Goal: Complete application form: Complete application form

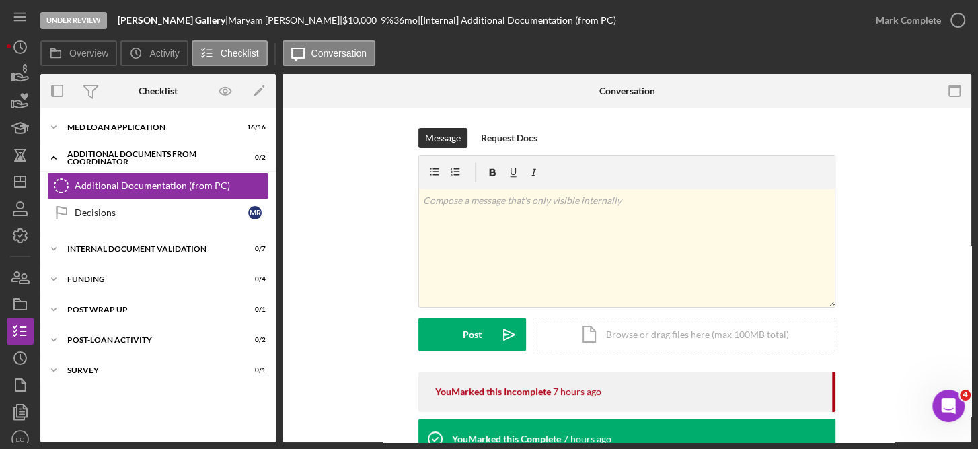
scroll to position [513, 0]
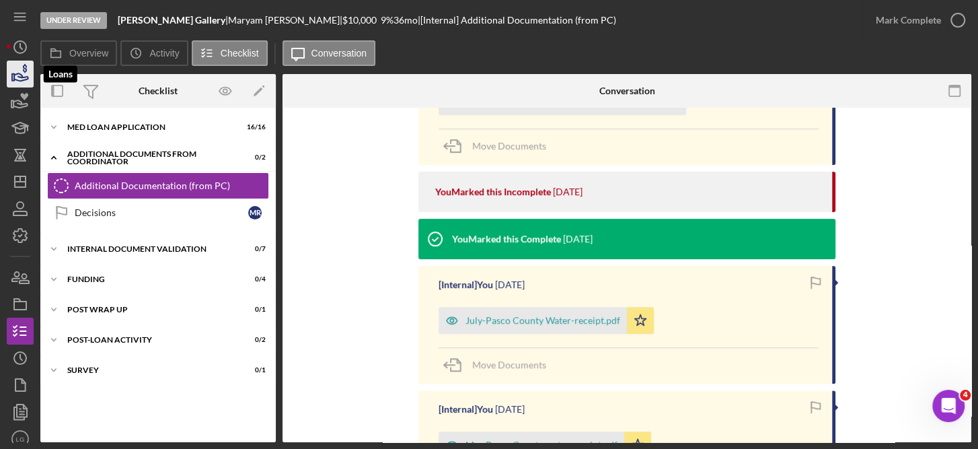
click at [24, 73] on icon "button" at bounding box center [20, 74] width 34 height 34
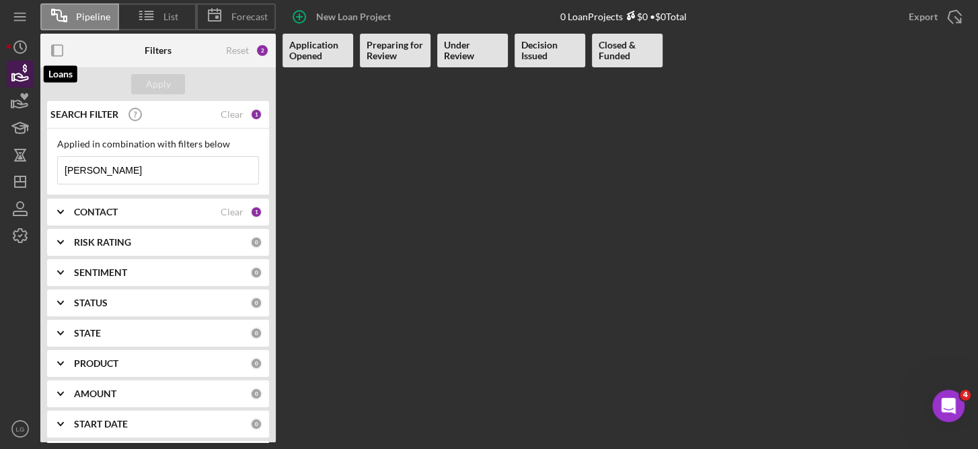
click at [19, 71] on icon "button" at bounding box center [20, 74] width 34 height 34
click at [85, 21] on span "Pipeline" at bounding box center [93, 16] width 34 height 11
click at [90, 17] on span "Pipeline" at bounding box center [93, 16] width 34 height 11
click at [16, 78] on icon "button" at bounding box center [20, 74] width 34 height 34
click at [20, 207] on icon "button" at bounding box center [20, 209] width 34 height 34
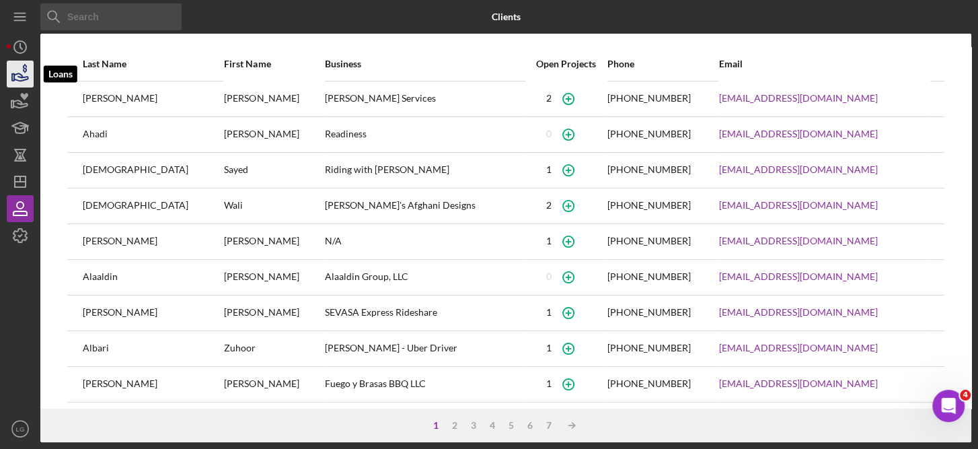
click at [12, 66] on icon "button" at bounding box center [20, 74] width 34 height 34
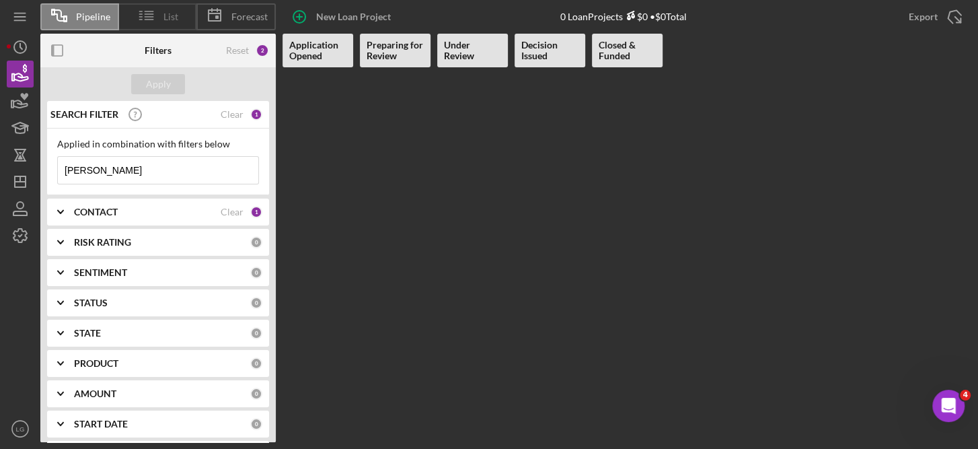
click at [148, 10] on icon at bounding box center [147, 16] width 34 height 34
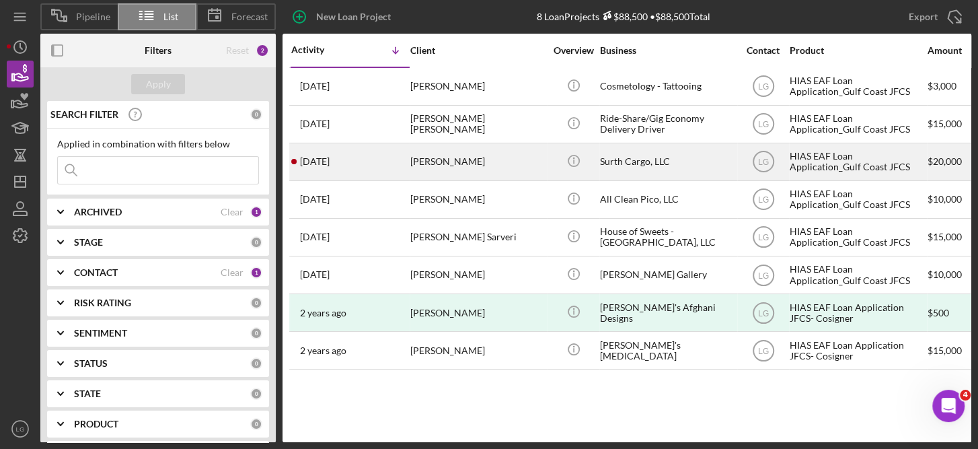
click at [820, 154] on div "HIAS EAF Loan Application_Gulf Coast JFCS" at bounding box center [857, 162] width 135 height 36
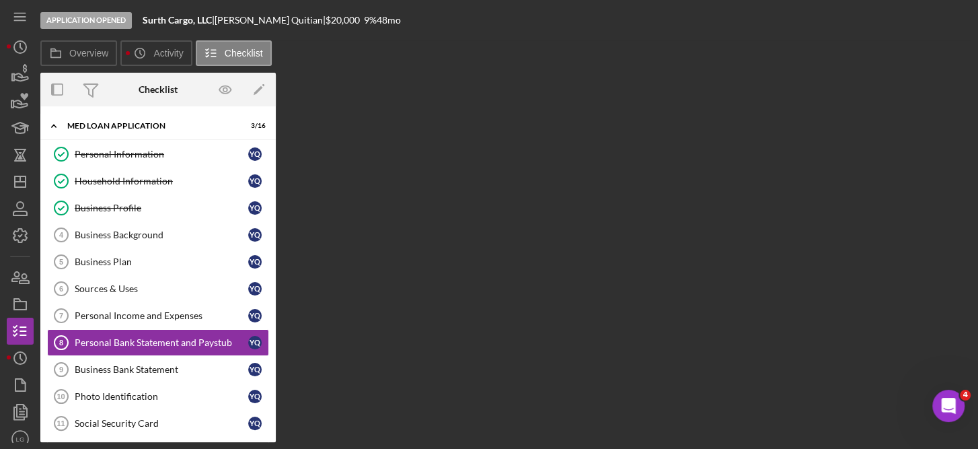
scroll to position [65, 0]
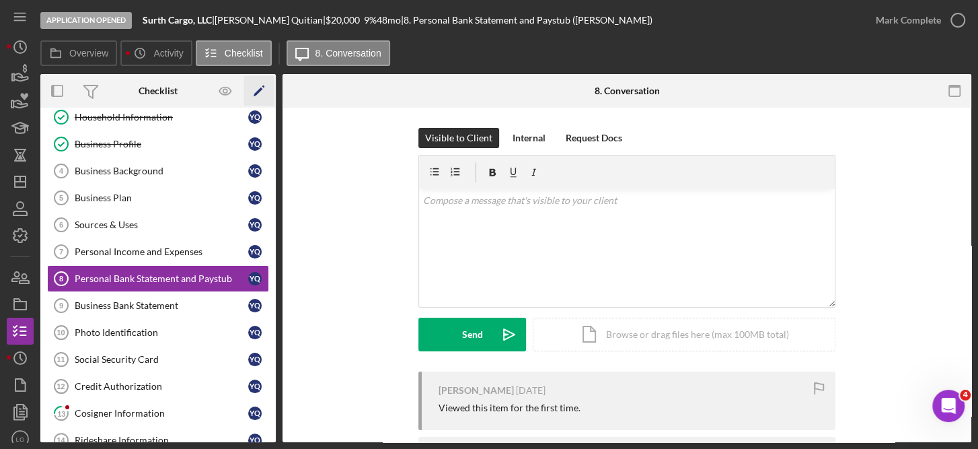
click at [266, 103] on icon "Icon/Edit" at bounding box center [259, 91] width 30 height 30
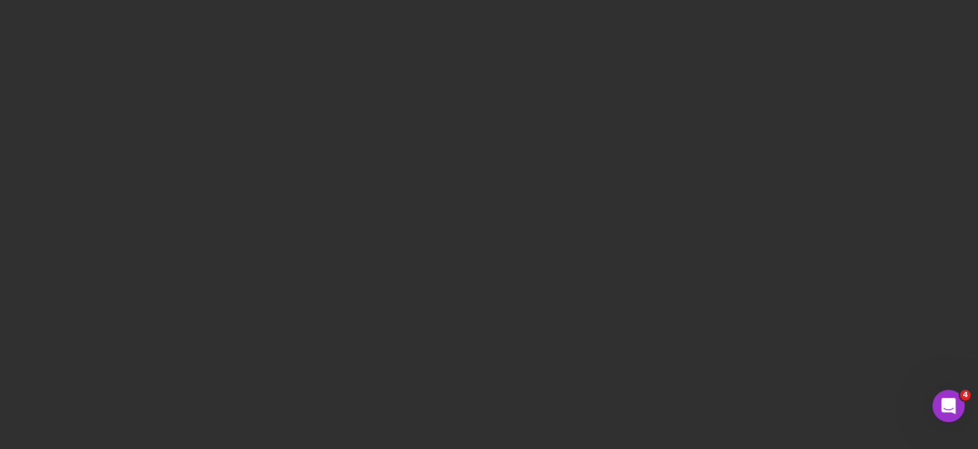
click at [266, 103] on div at bounding box center [489, 221] width 965 height 442
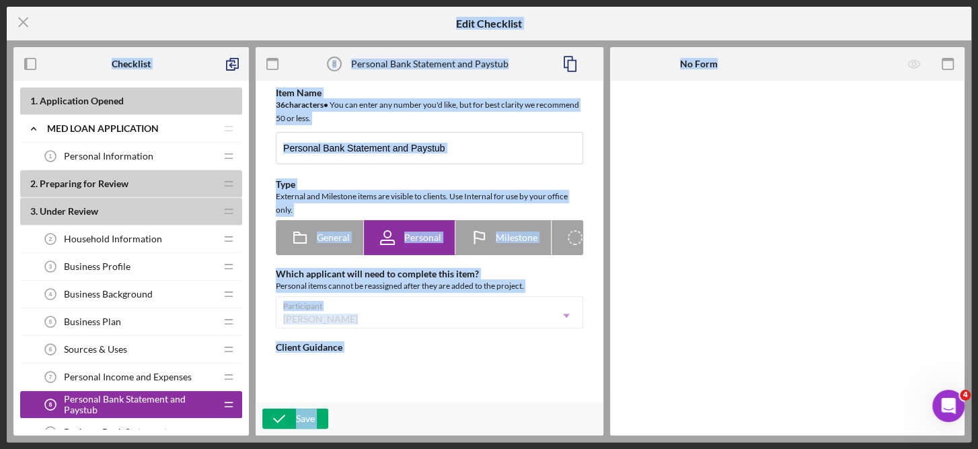
type textarea "<div>&nbsp;</div> <div>Please submit:</div> <div> <ul> <li><strong>Personal ban…"
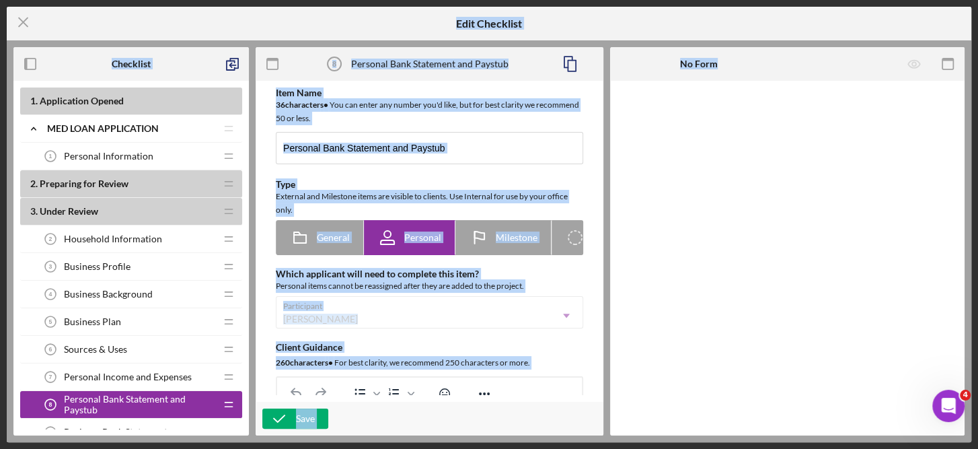
click at [592, 196] on div "Item Name 36 character s • You can enter any number you'd like, but for best cl…" at bounding box center [429, 332] width 334 height 490
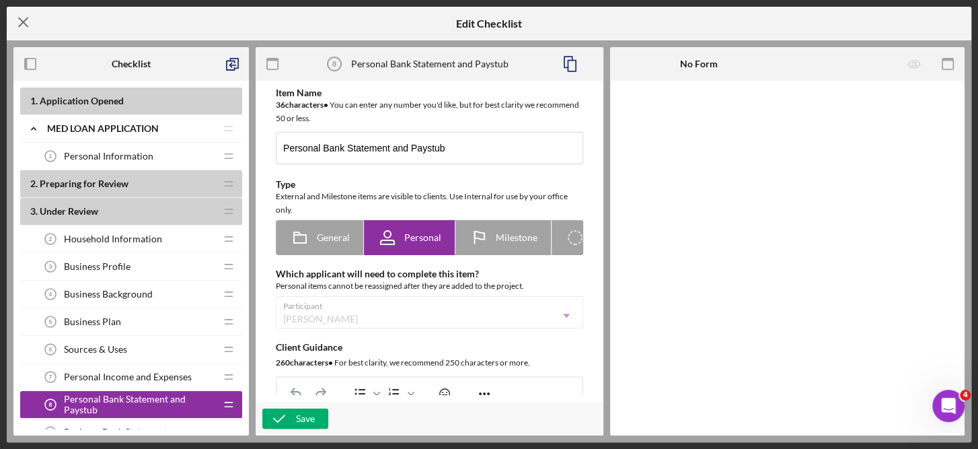
click at [24, 18] on icon "Icon/Menu Close" at bounding box center [24, 22] width 34 height 34
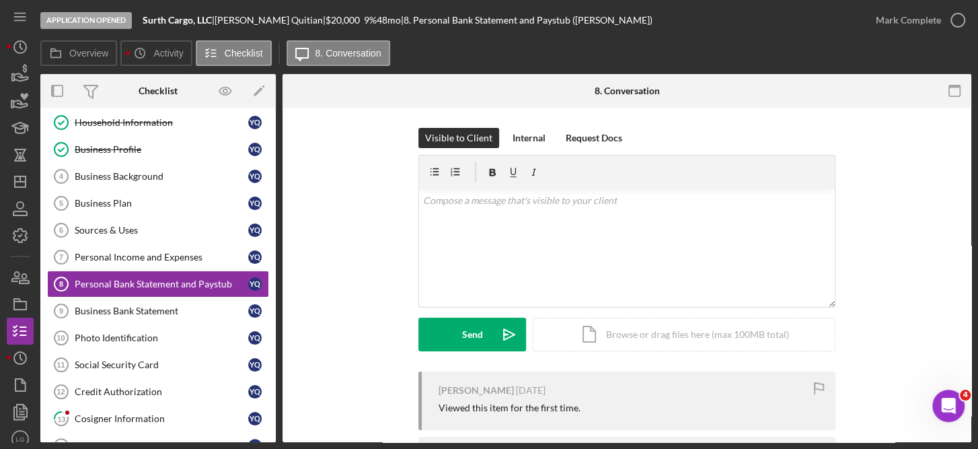
scroll to position [67, 0]
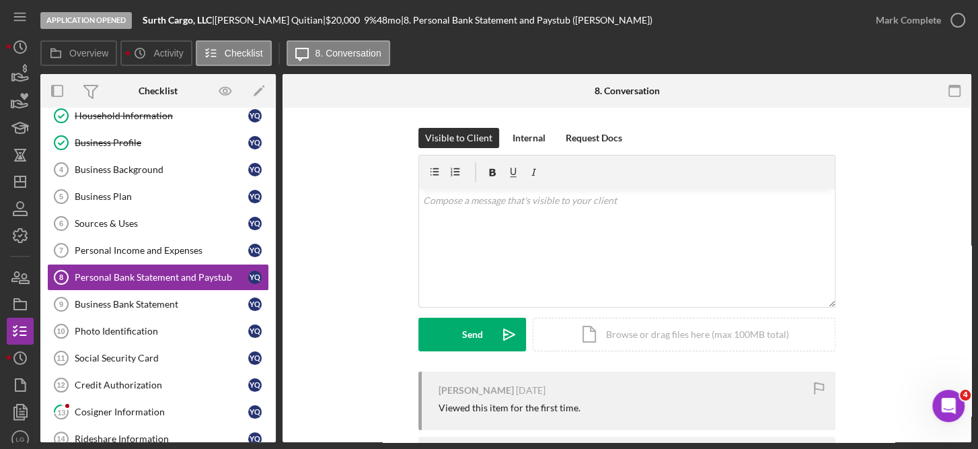
click at [271, 113] on div "Personal Information Personal Information Y Q Household Information Household I…" at bounding box center [157, 293] width 235 height 437
click at [281, 120] on div "Overview Internal Workflow Stage Application Opened Icon/Dropdown Arrow Archive…" at bounding box center [505, 258] width 931 height 368
click at [271, 126] on div "Personal Information Personal Information Y Q Household Information Household I…" at bounding box center [157, 293] width 235 height 437
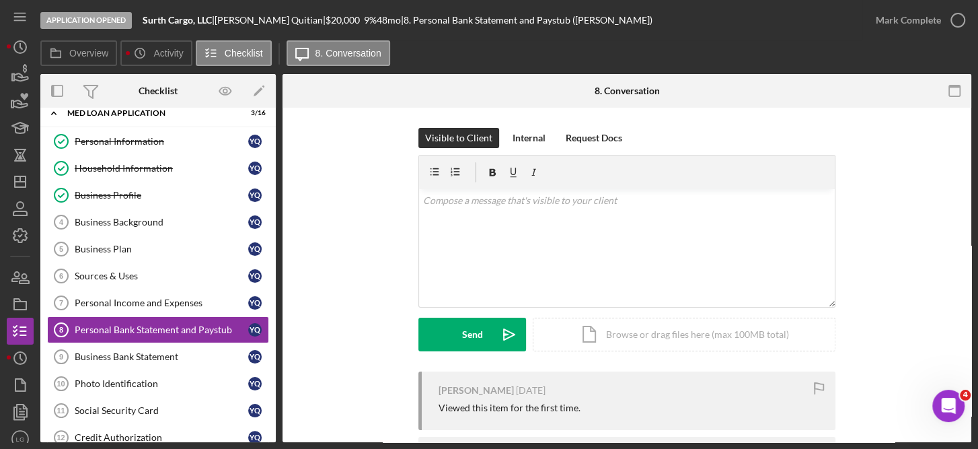
scroll to position [0, 0]
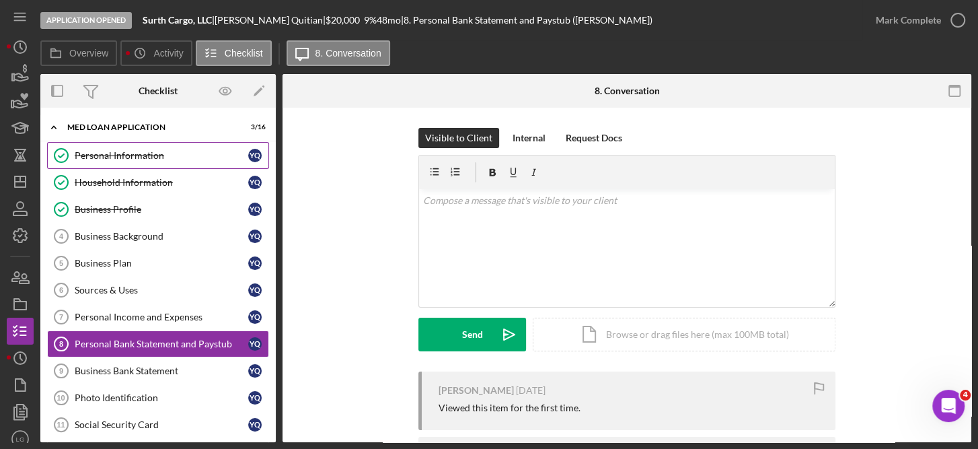
click at [134, 151] on div "Personal Information" at bounding box center [162, 155] width 174 height 11
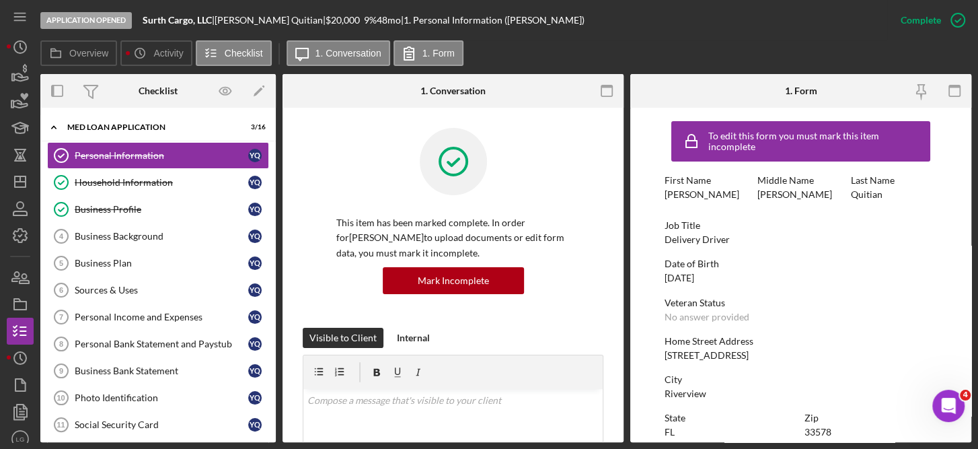
click at [586, 239] on div "This item has been marked complete. In order for [PERSON_NAME] to upload docume…" at bounding box center [453, 228] width 301 height 200
click at [605, 88] on icon "button" at bounding box center [607, 91] width 30 height 30
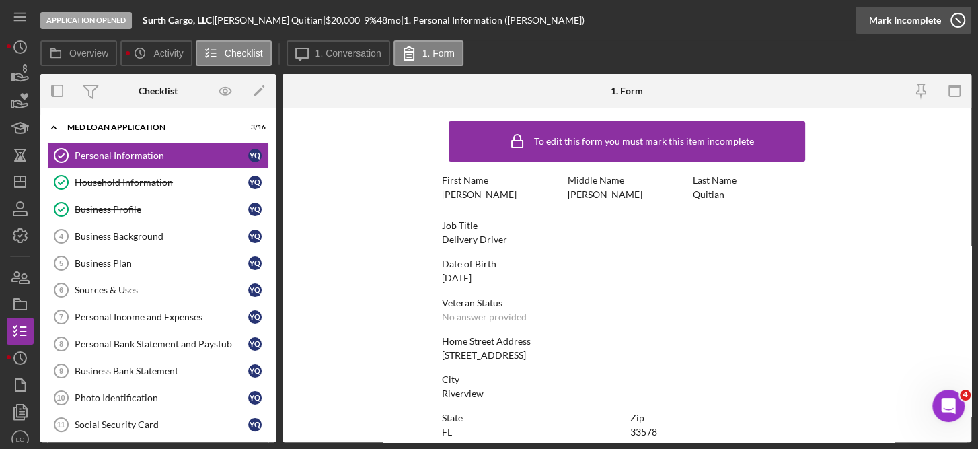
click at [957, 15] on icon "button" at bounding box center [958, 20] width 34 height 34
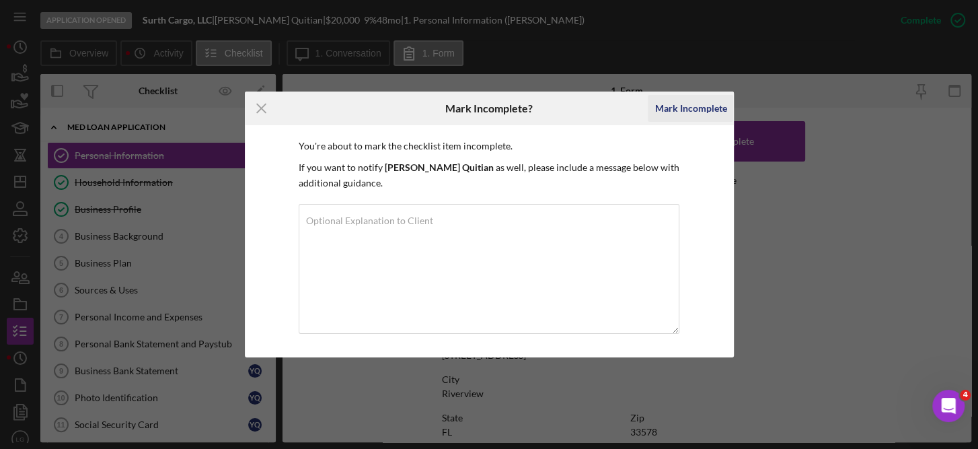
click at [691, 106] on div "Mark Incomplete" at bounding box center [691, 108] width 72 height 27
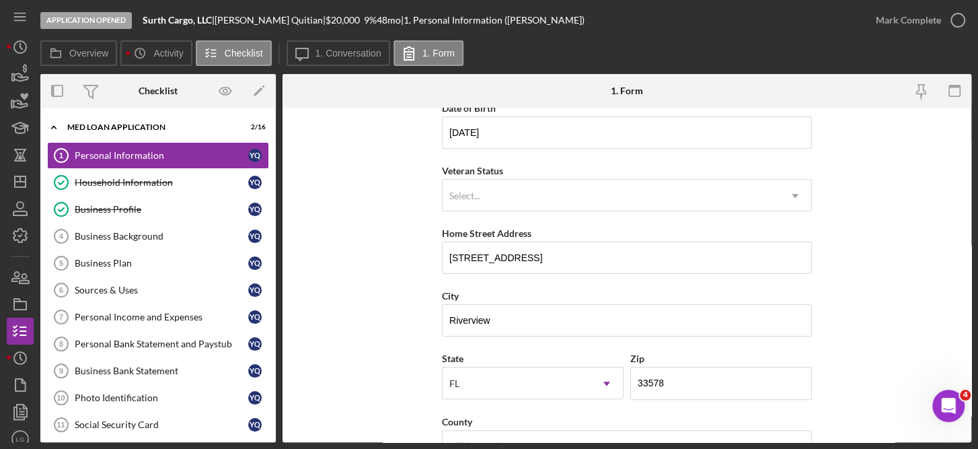
scroll to position [145, 0]
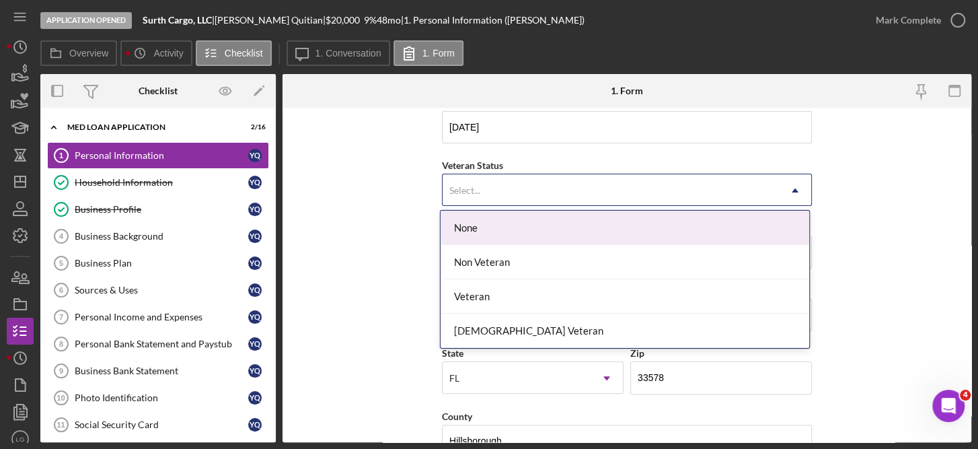
click at [799, 190] on icon "Icon/Dropdown Arrow" at bounding box center [795, 190] width 32 height 32
click at [513, 222] on div "None" at bounding box center [625, 228] width 369 height 34
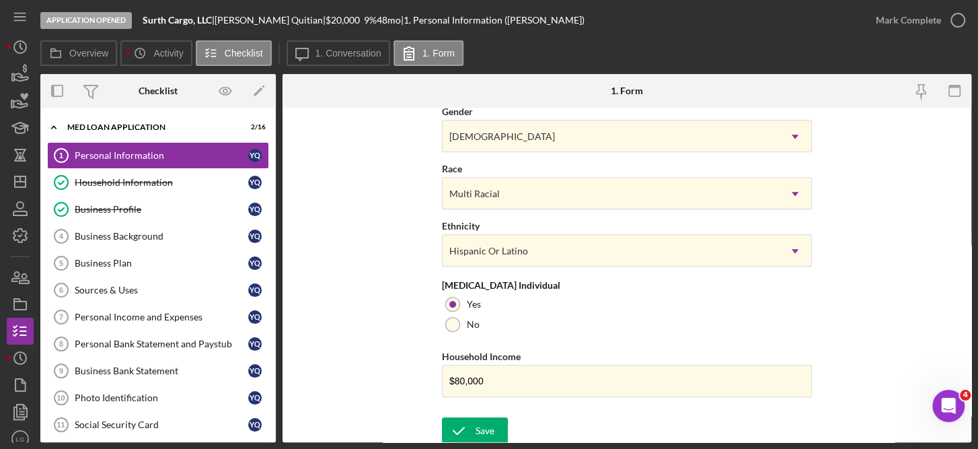
scroll to position [561, 0]
click at [481, 422] on div "Save" at bounding box center [485, 429] width 19 height 27
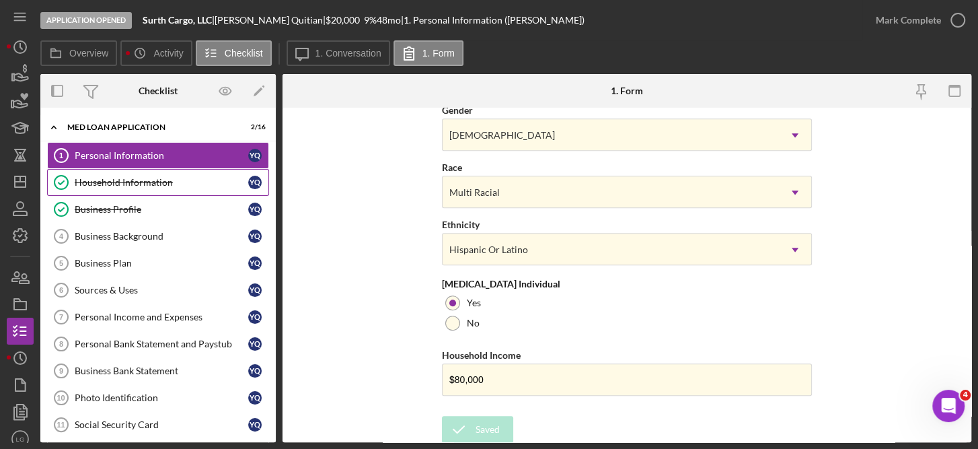
click at [159, 180] on div "Household Information" at bounding box center [162, 182] width 174 height 11
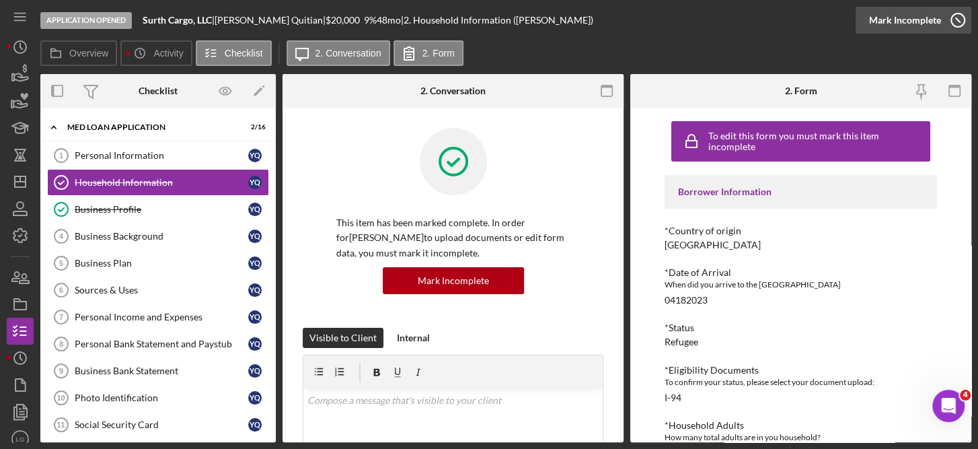
click at [958, 16] on icon "button" at bounding box center [958, 20] width 34 height 34
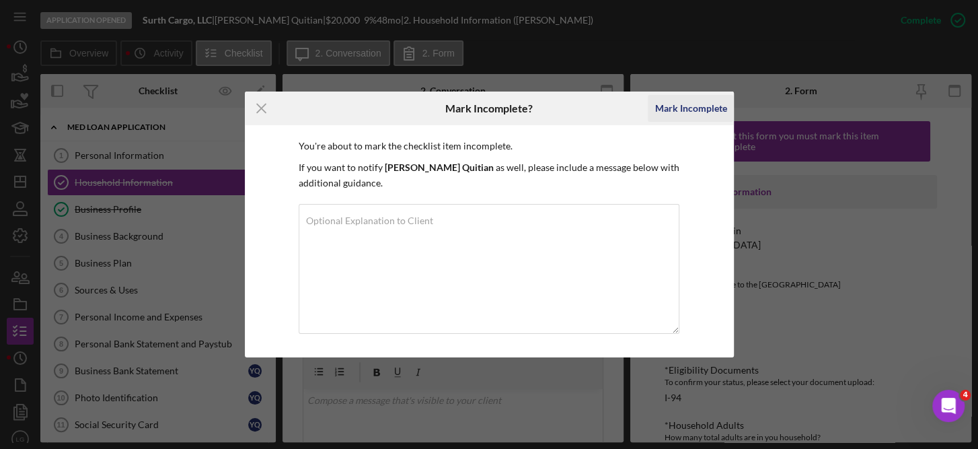
click at [698, 104] on div "Mark Incomplete" at bounding box center [691, 108] width 72 height 27
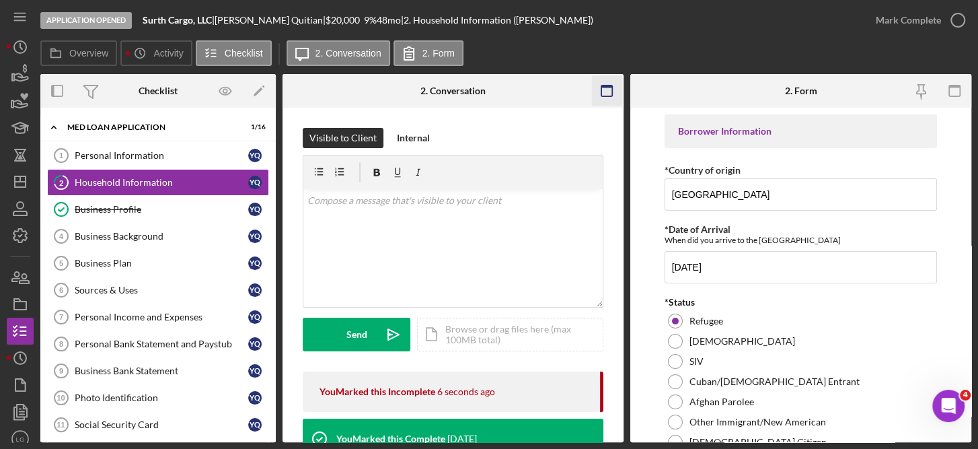
click at [607, 99] on icon "button" at bounding box center [607, 91] width 30 height 30
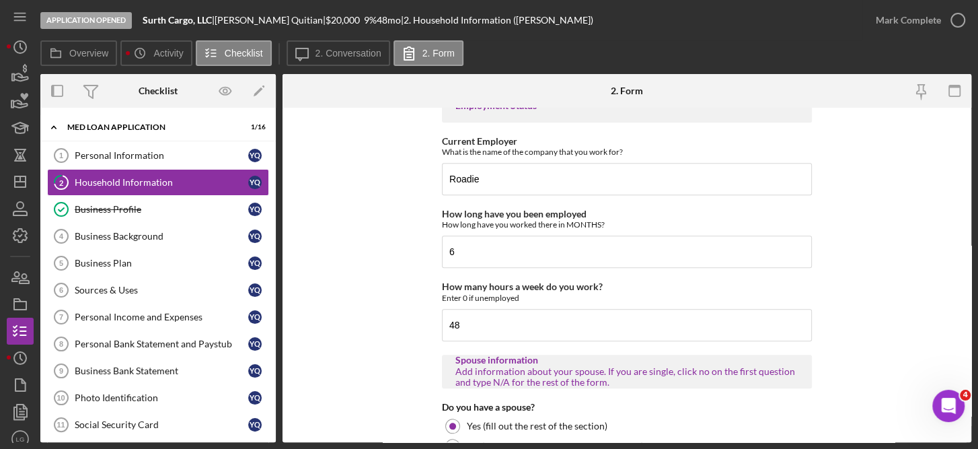
scroll to position [892, 0]
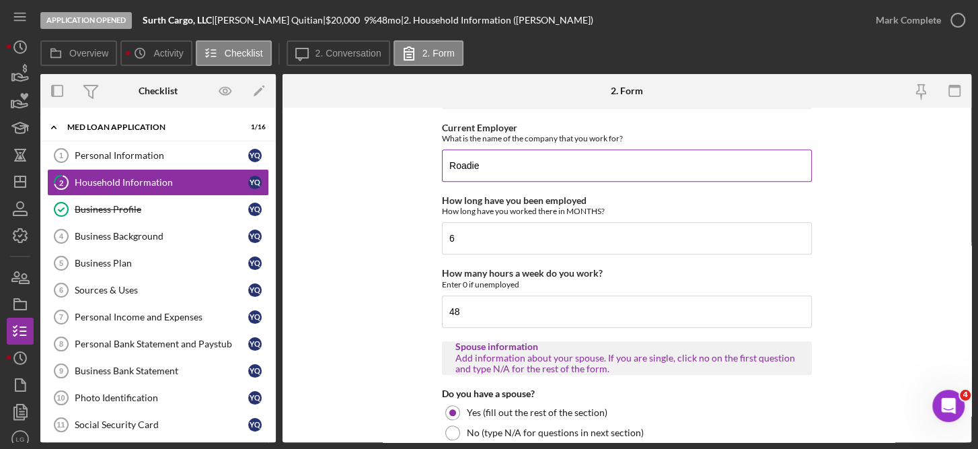
click at [511, 169] on input "Roadie" at bounding box center [627, 165] width 370 height 32
click at [513, 239] on input "6" at bounding box center [627, 238] width 370 height 32
click at [486, 163] on input "Roadie - Self Employed" at bounding box center [627, 165] width 370 height 32
click at [544, 156] on input "Self Employed" at bounding box center [627, 165] width 370 height 32
type input "Self Employed Contractor -"
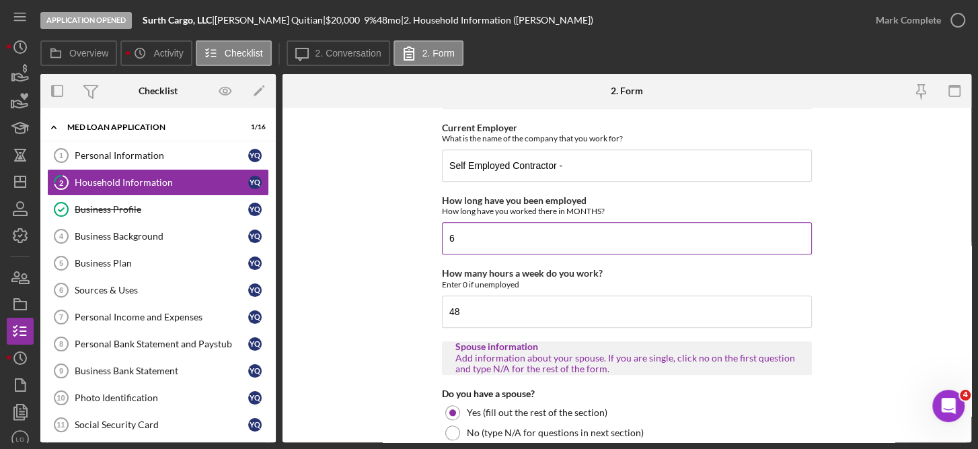
click at [471, 234] on input "6" at bounding box center [627, 238] width 370 height 32
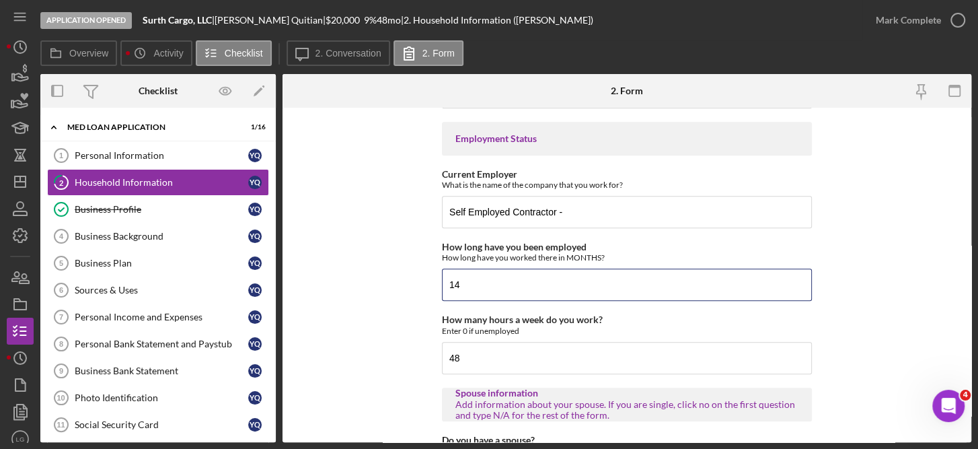
scroll to position [846, 0]
type input "14"
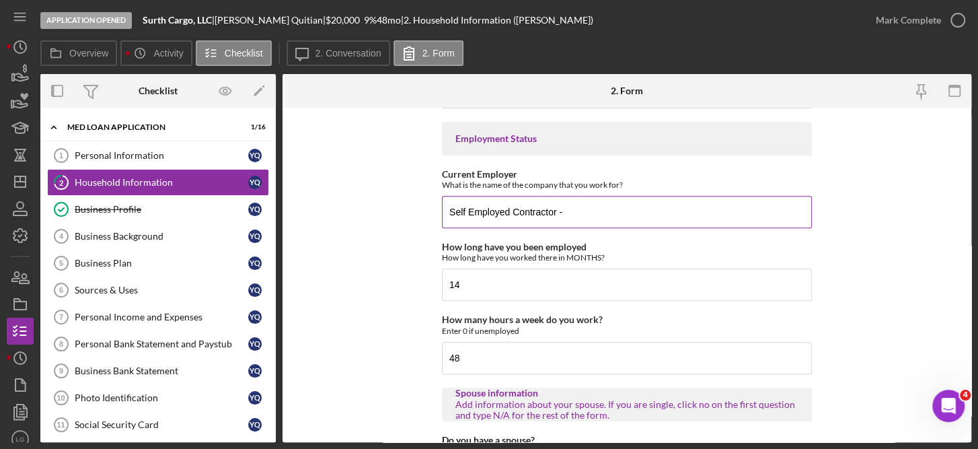
click at [628, 212] on input "Self Employed Contractor -" at bounding box center [627, 212] width 370 height 32
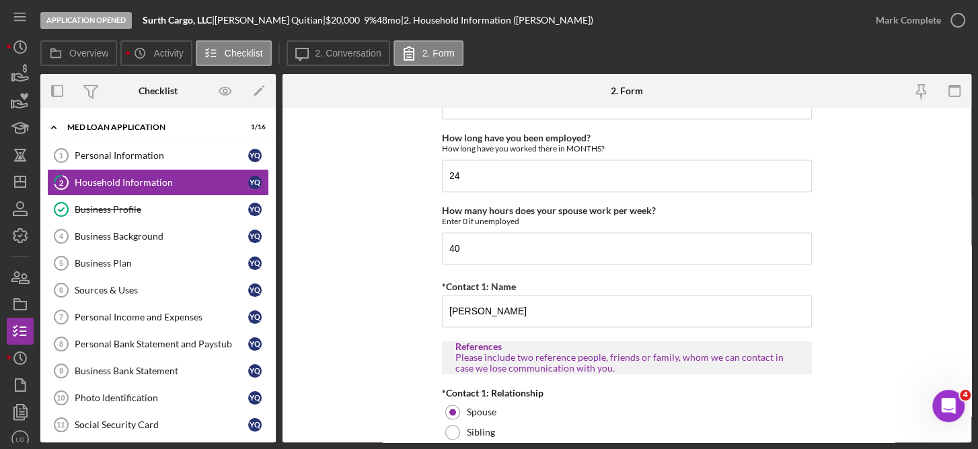
scroll to position [1276, 0]
type input "Self Employed Contractor"
click at [470, 242] on input "40" at bounding box center [627, 250] width 370 height 32
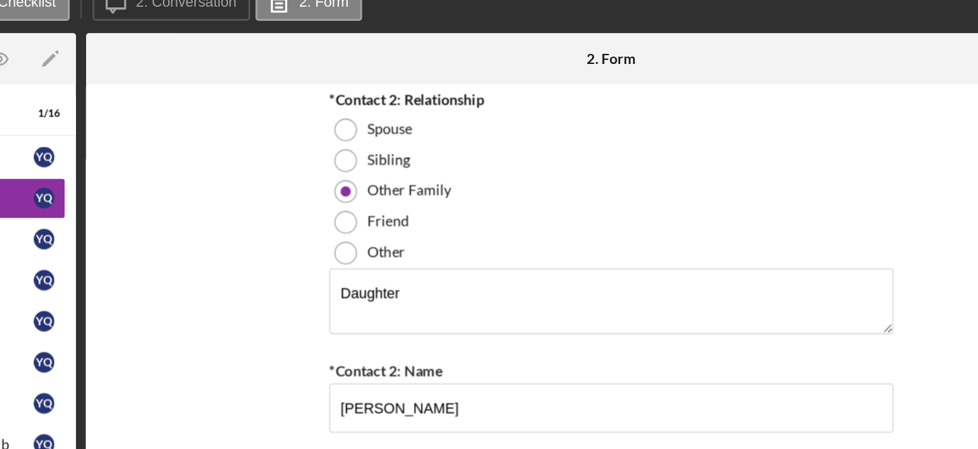
scroll to position [1733, 0]
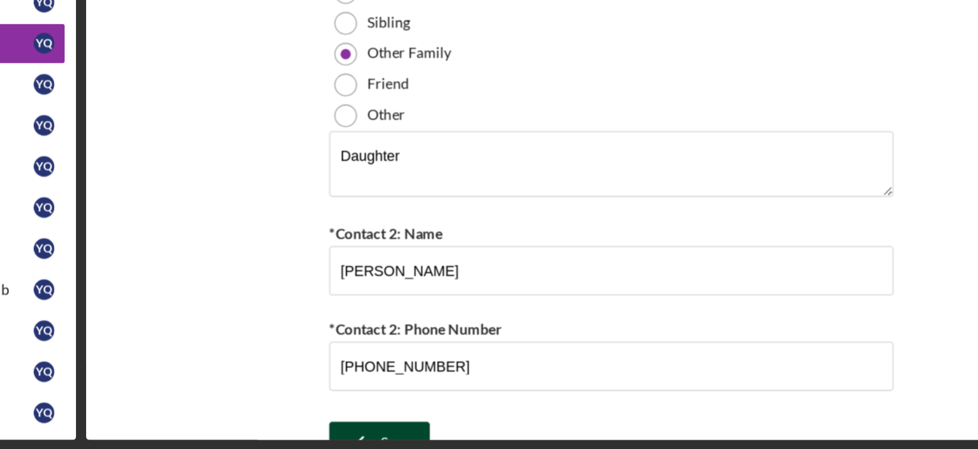
type input "45"
click at [485, 430] on div "Save" at bounding box center [485, 443] width 19 height 27
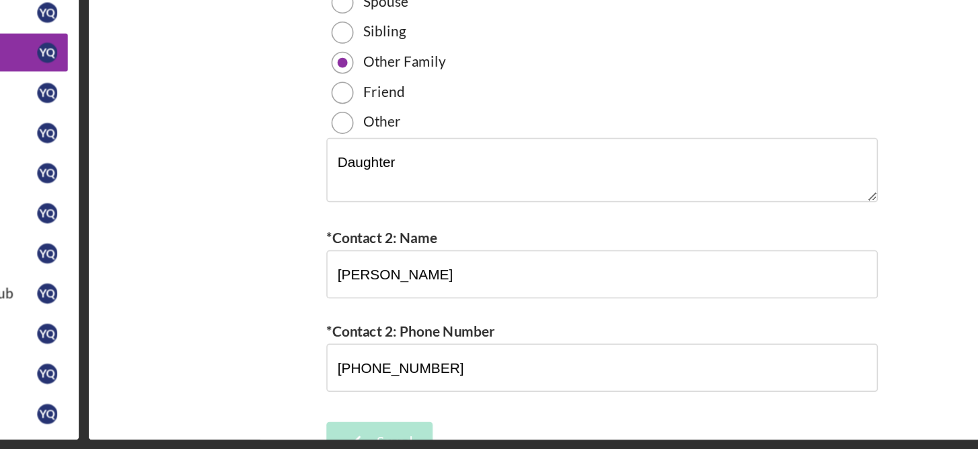
scroll to position [0, 0]
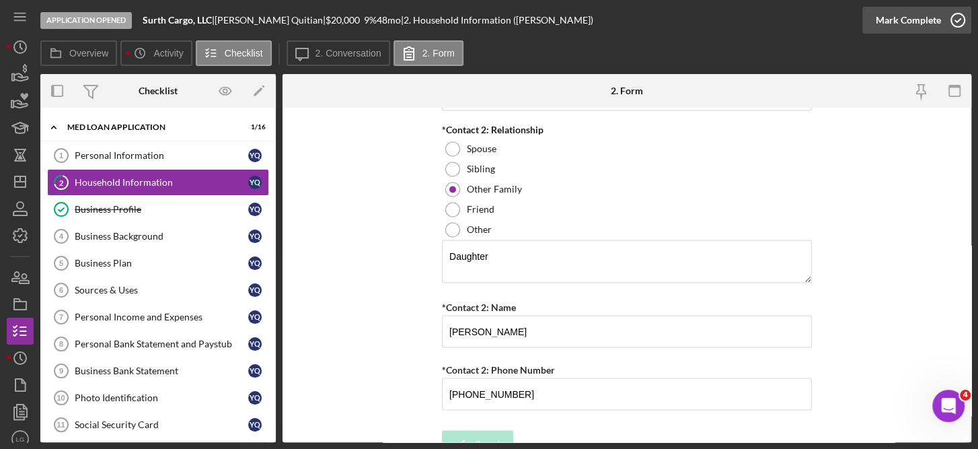
click at [955, 19] on icon "button" at bounding box center [958, 20] width 34 height 34
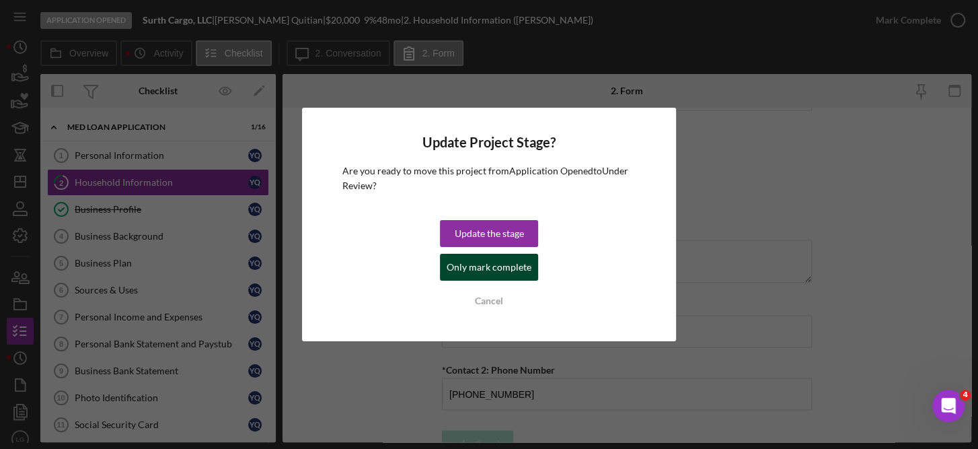
click at [512, 259] on div "Only mark complete" at bounding box center [489, 267] width 85 height 27
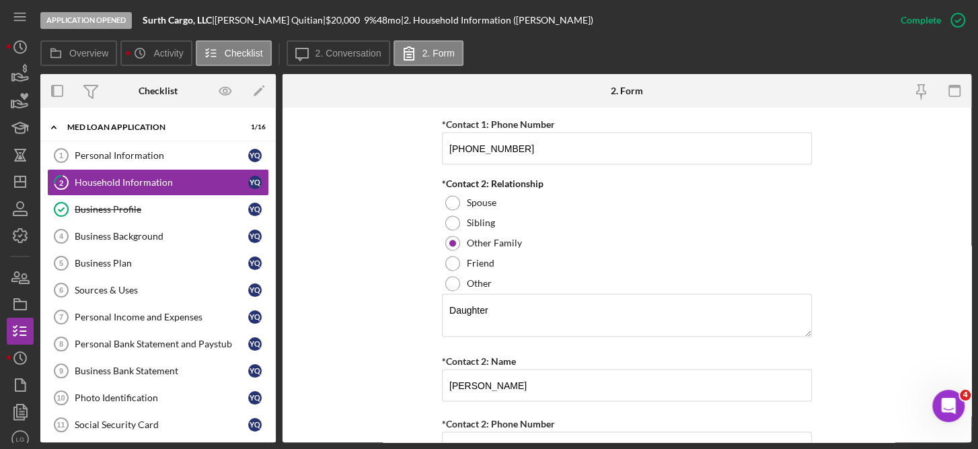
scroll to position [1787, 0]
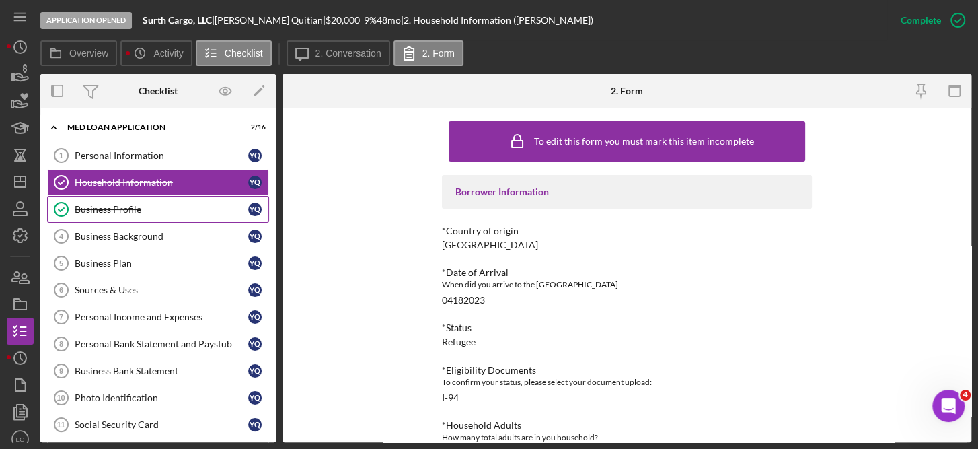
click at [118, 207] on div "Business Profile" at bounding box center [162, 209] width 174 height 11
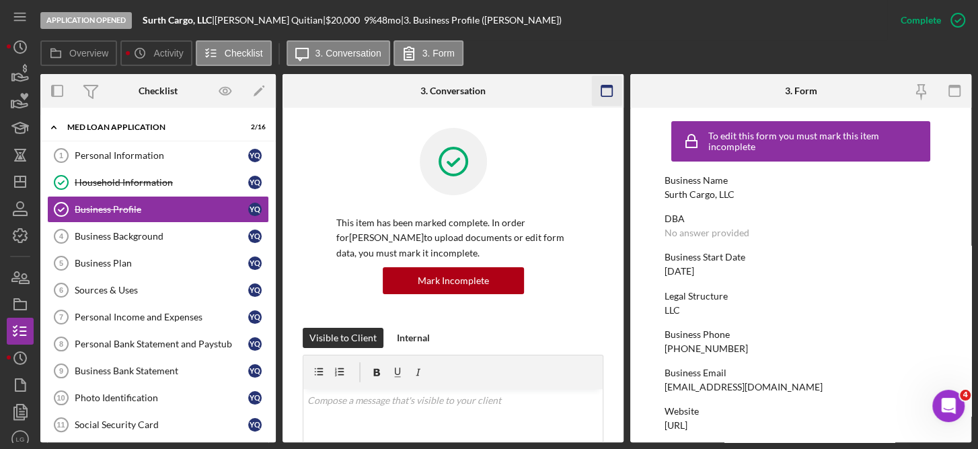
click at [605, 101] on icon "button" at bounding box center [607, 91] width 30 height 30
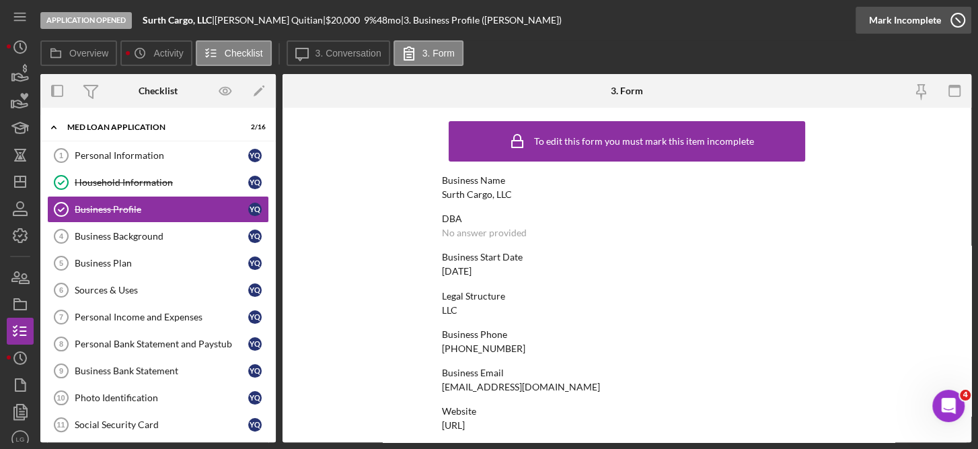
click at [962, 14] on icon "button" at bounding box center [958, 20] width 34 height 34
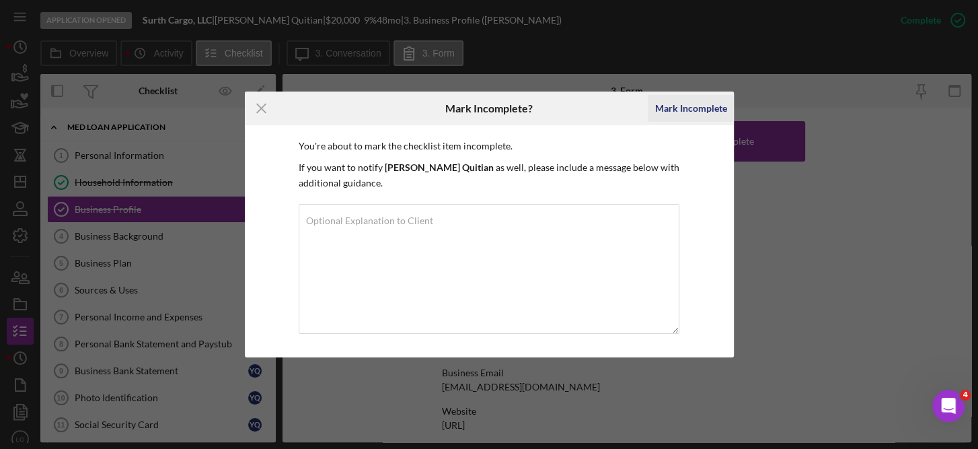
click at [706, 103] on div "Mark Incomplete" at bounding box center [691, 108] width 72 height 27
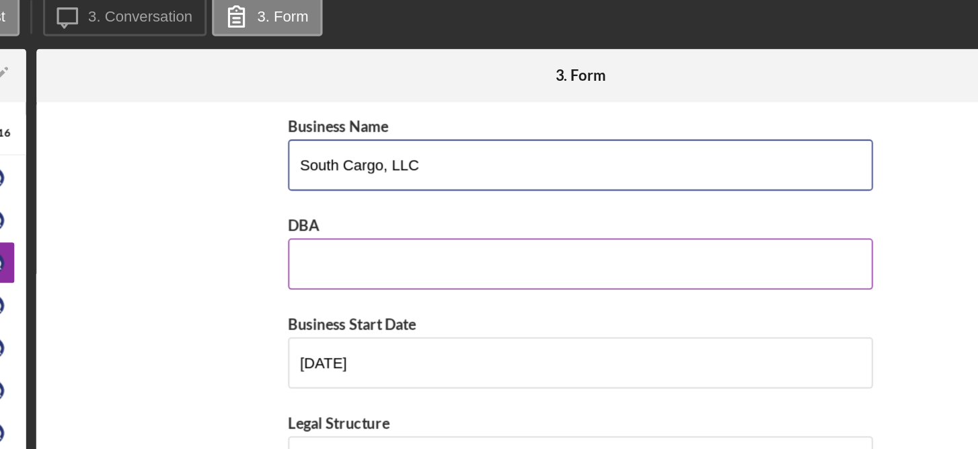
type input "South Cargo, LLC"
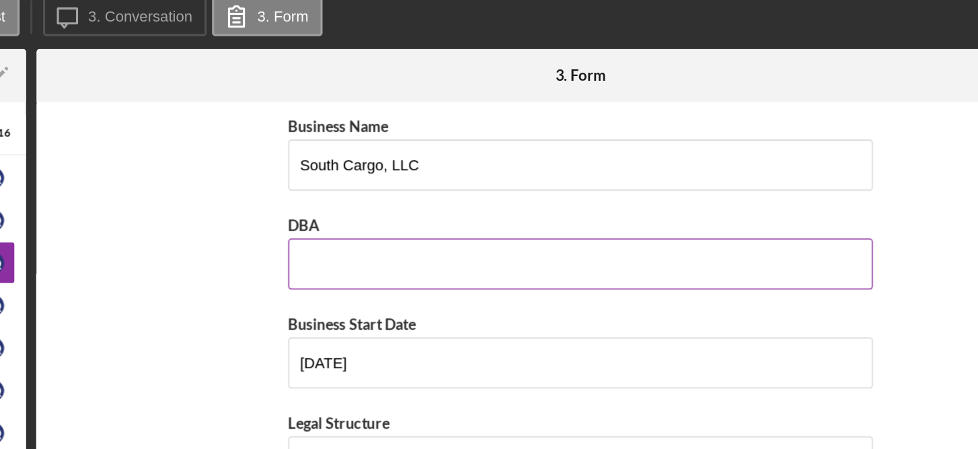
click at [573, 206] on input "DBA" at bounding box center [627, 210] width 370 height 32
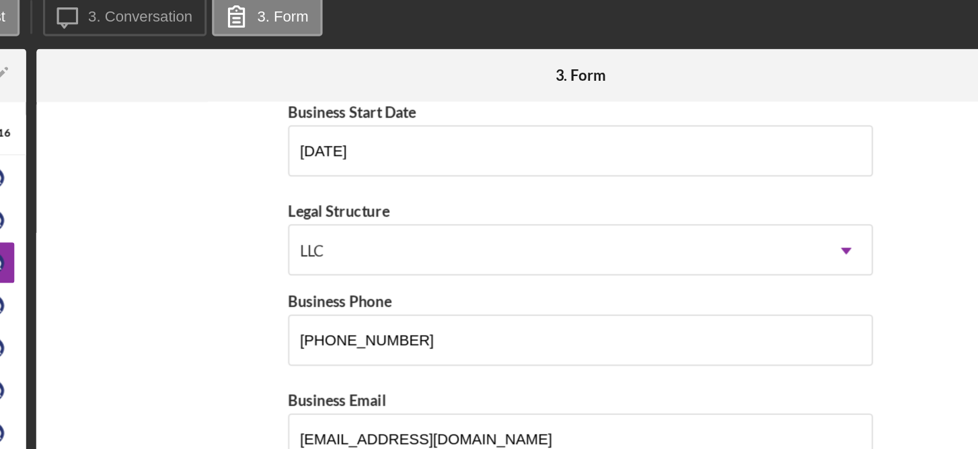
scroll to position [135, 0]
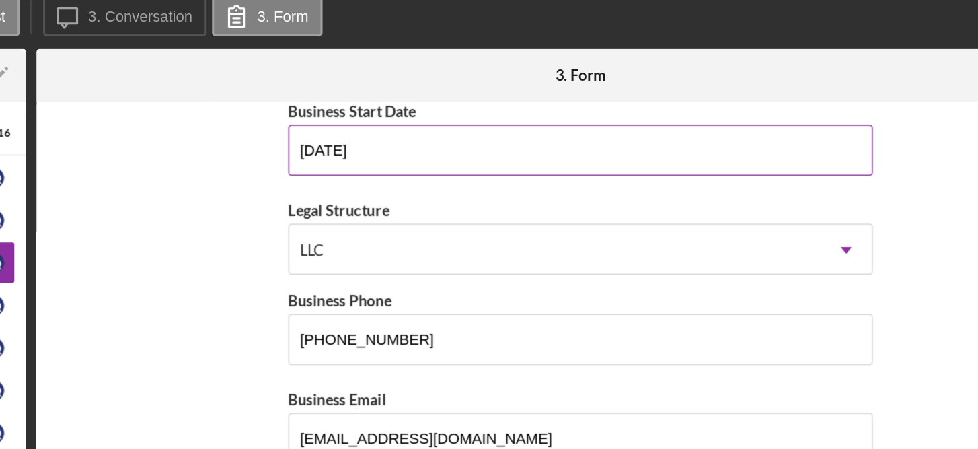
click at [511, 137] on input "[DATE]" at bounding box center [627, 138] width 370 height 32
click at [549, 135] on input "[DATE]" at bounding box center [627, 138] width 370 height 32
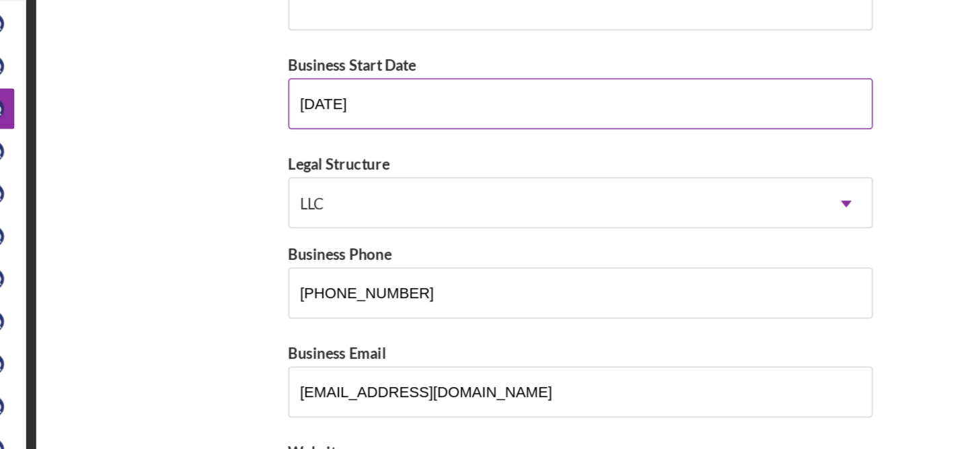
scroll to position [67, 0]
click at [459, 203] on input "[DATE]" at bounding box center [627, 205] width 370 height 32
click at [543, 200] on input "[DATE]" at bounding box center [627, 205] width 370 height 32
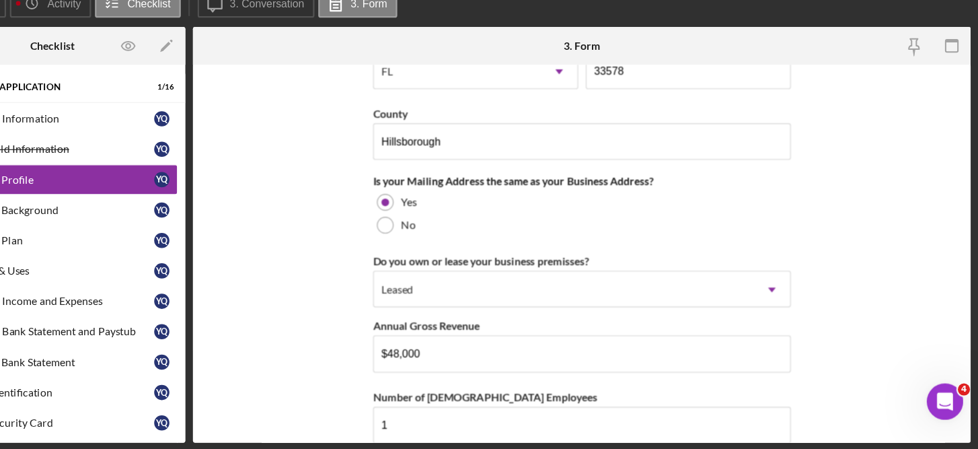
scroll to position [1003, 0]
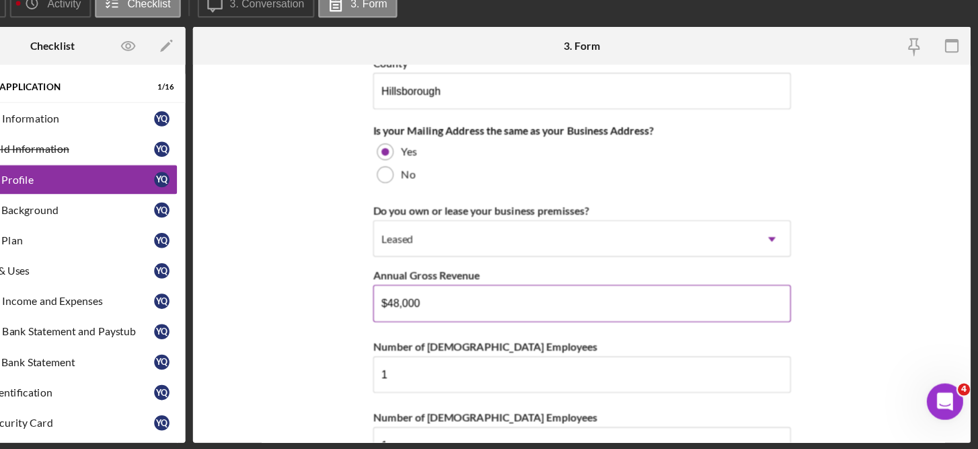
type input "[DATE]"
click at [548, 318] on input "$48,000" at bounding box center [627, 318] width 370 height 32
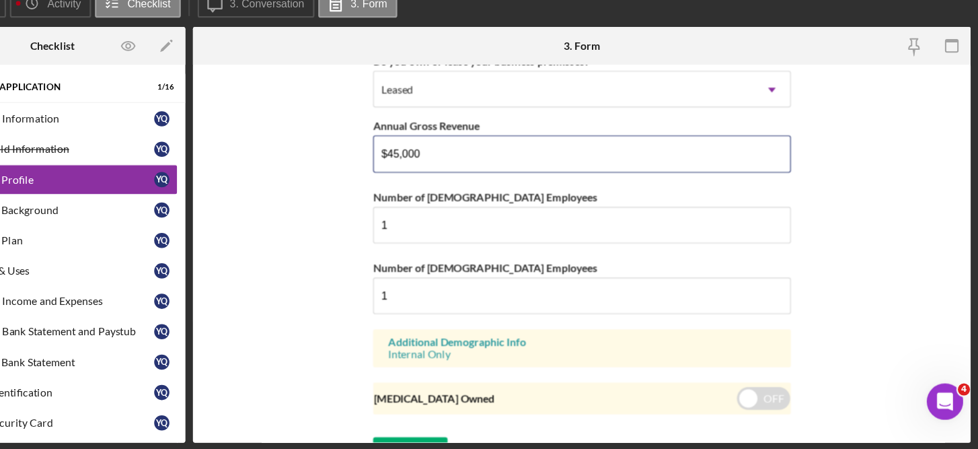
scroll to position [1154, 0]
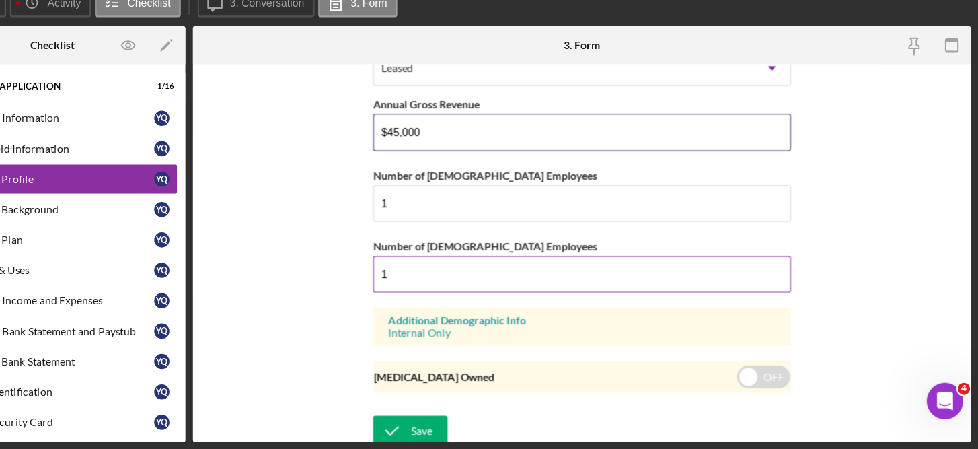
type input "$45,000"
click at [478, 282] on input "1" at bounding box center [627, 293] width 370 height 32
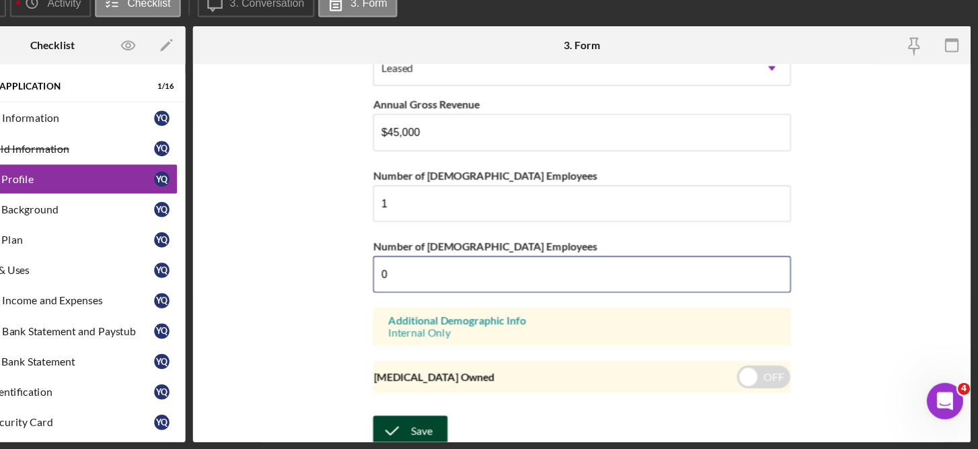
type input "0"
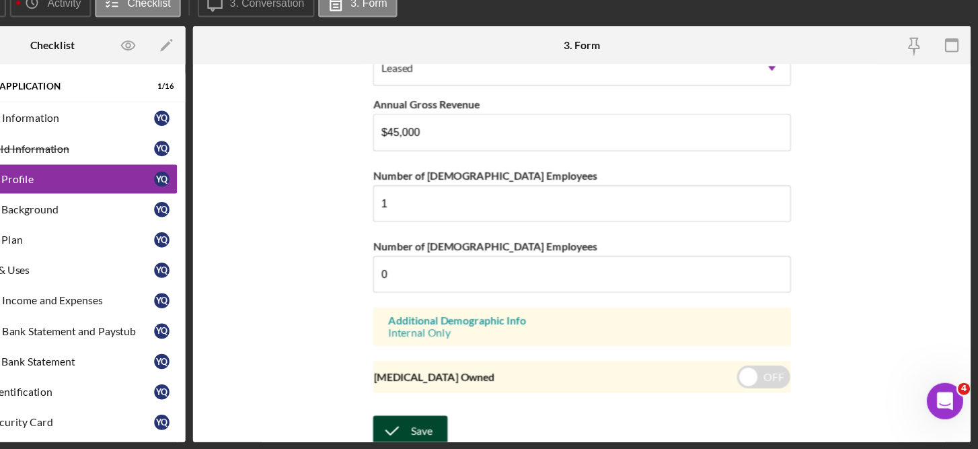
click at [485, 424] on div "Save" at bounding box center [485, 431] width 19 height 27
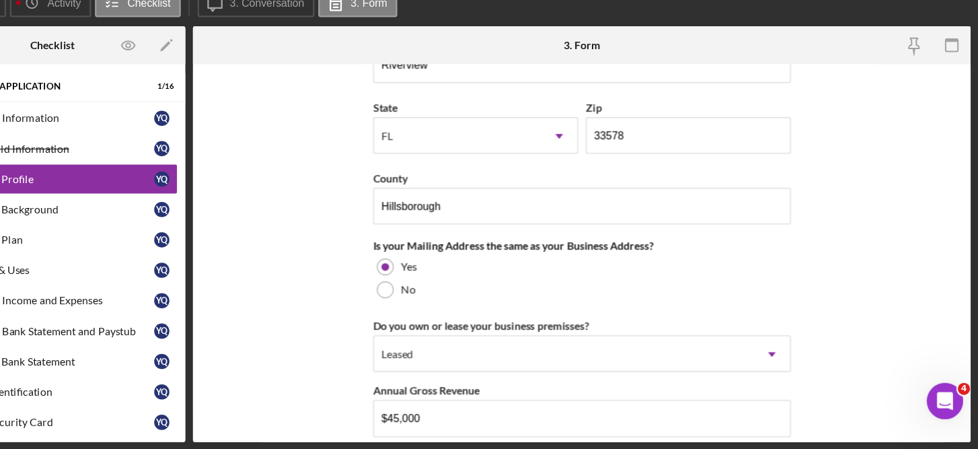
scroll to position [0, 0]
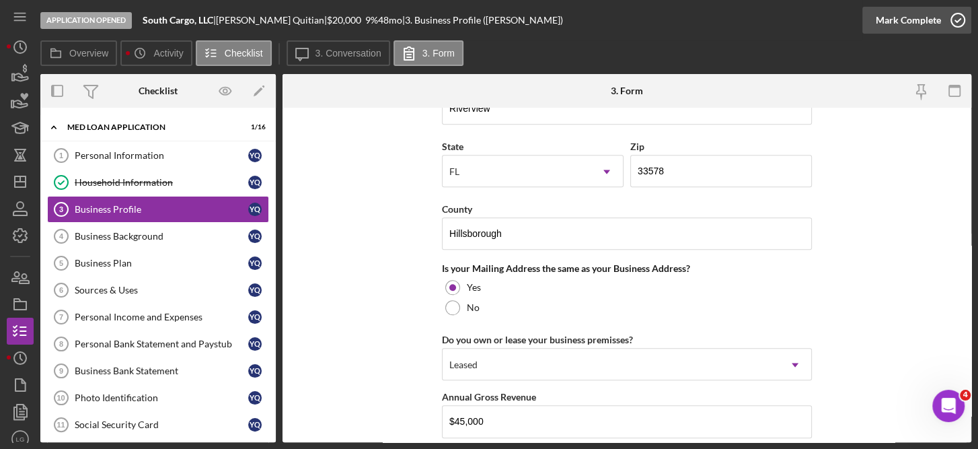
click at [960, 18] on icon "button" at bounding box center [958, 20] width 34 height 34
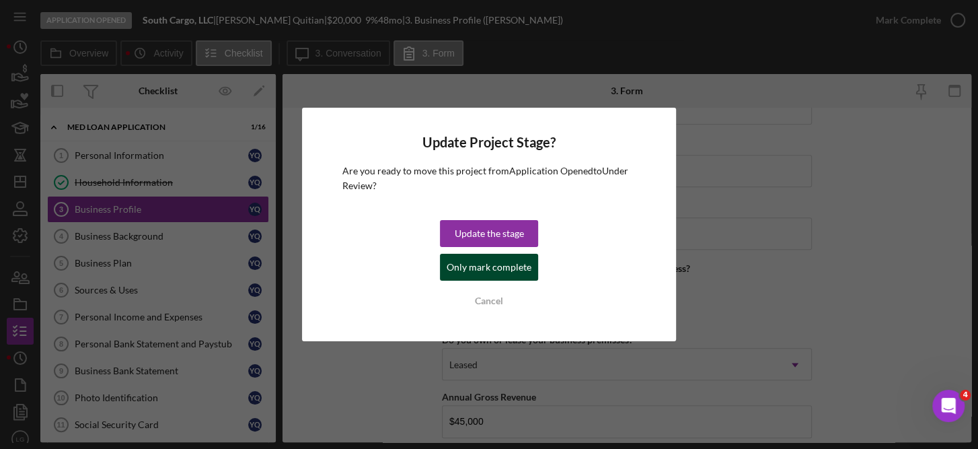
click at [508, 275] on div "Only mark complete" at bounding box center [489, 267] width 85 height 27
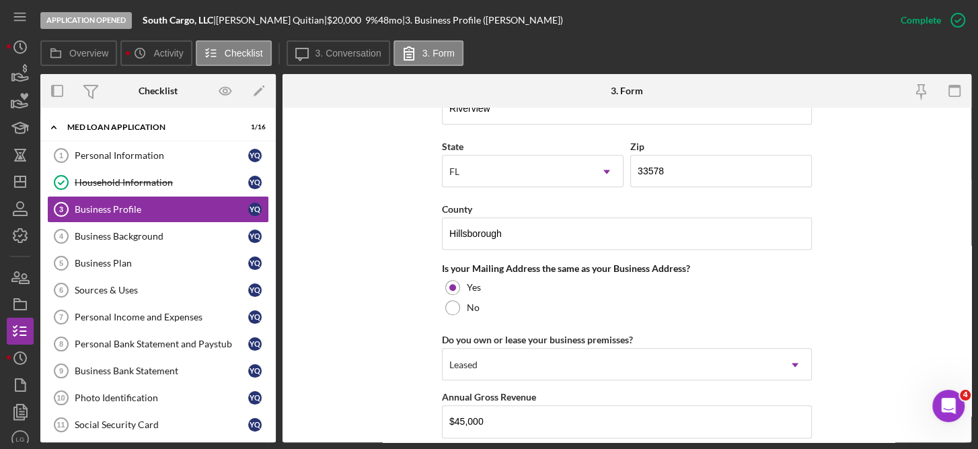
scroll to position [626, 0]
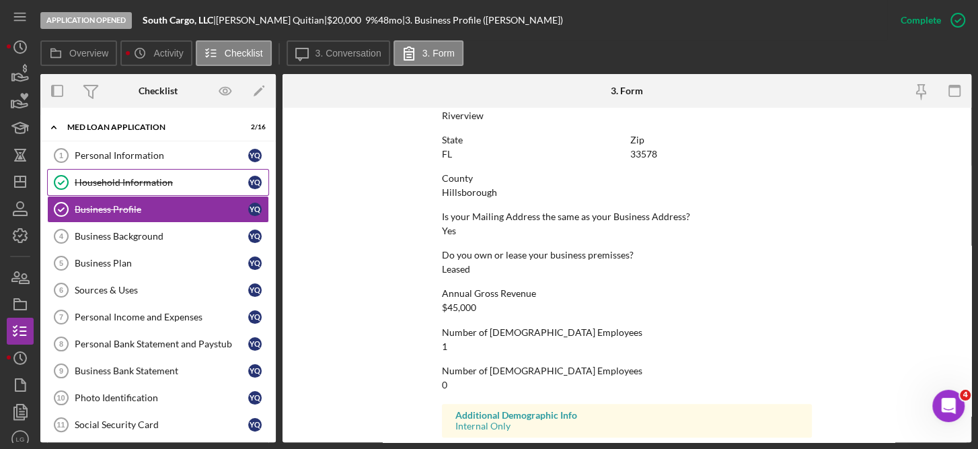
click at [131, 184] on div "Household Information" at bounding box center [162, 182] width 174 height 11
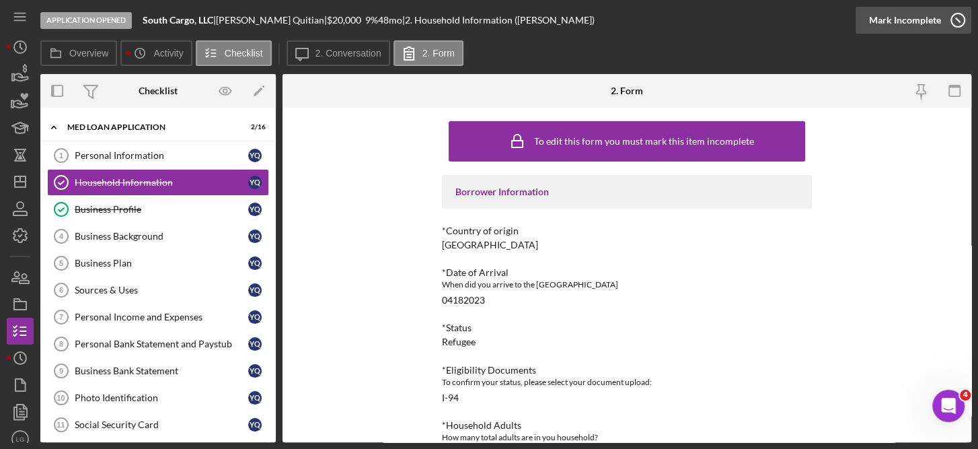
click at [958, 13] on circle "button" at bounding box center [957, 19] width 13 height 13
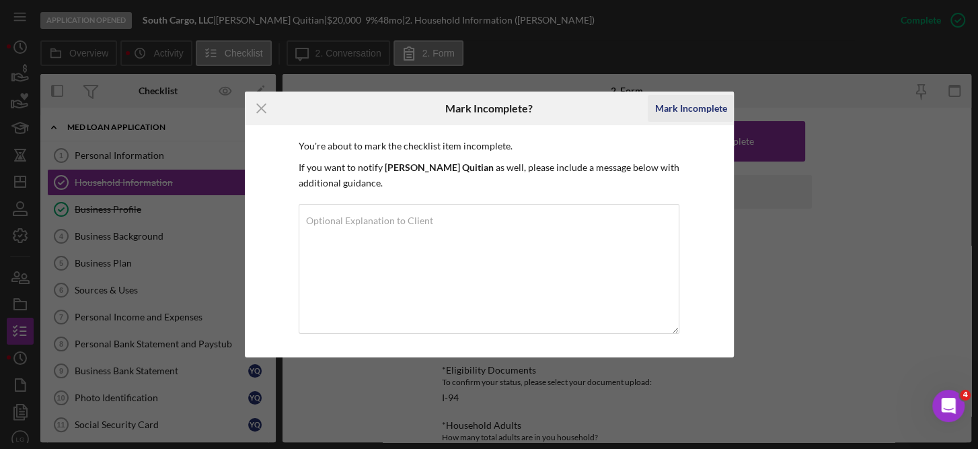
click at [706, 108] on div "Mark Incomplete" at bounding box center [691, 108] width 72 height 27
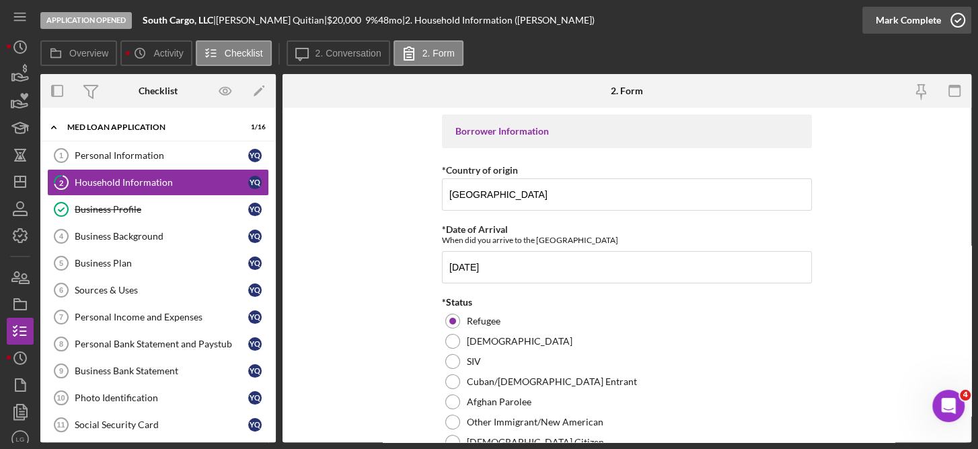
click at [958, 16] on icon "button" at bounding box center [958, 20] width 34 height 34
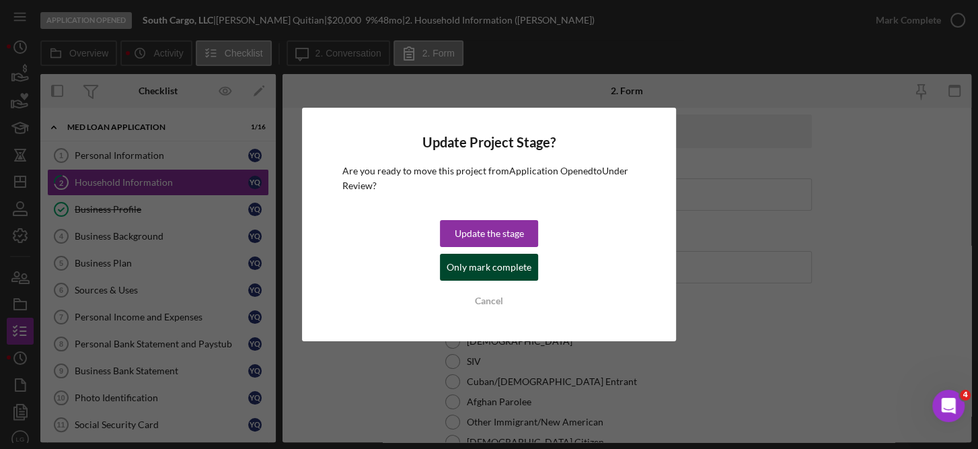
click at [513, 262] on div "Only mark complete" at bounding box center [489, 267] width 85 height 27
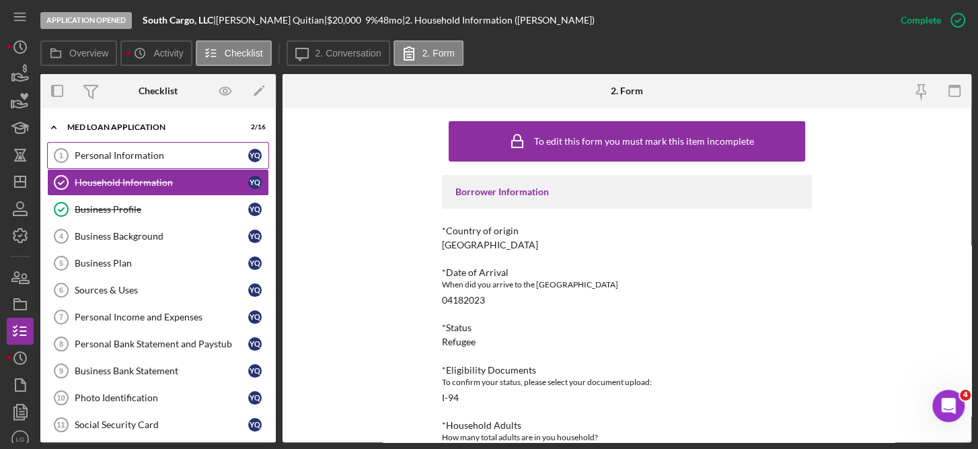
click at [133, 157] on div "Personal Information" at bounding box center [162, 155] width 174 height 11
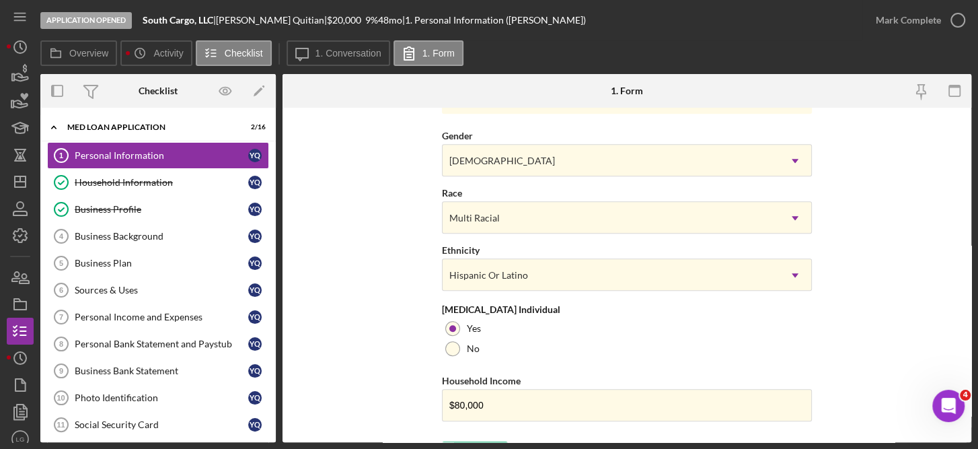
scroll to position [561, 0]
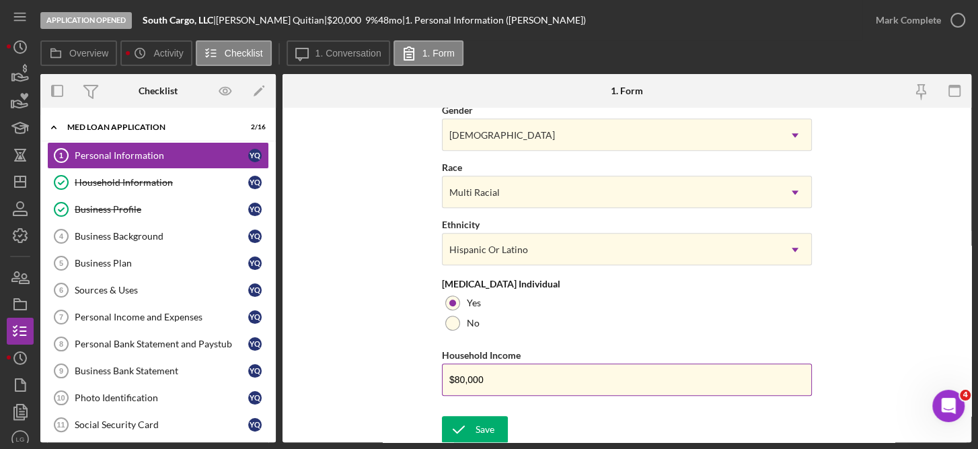
click at [506, 386] on input "$80,000" at bounding box center [627, 379] width 370 height 32
type input "$8"
type input "$90,000"
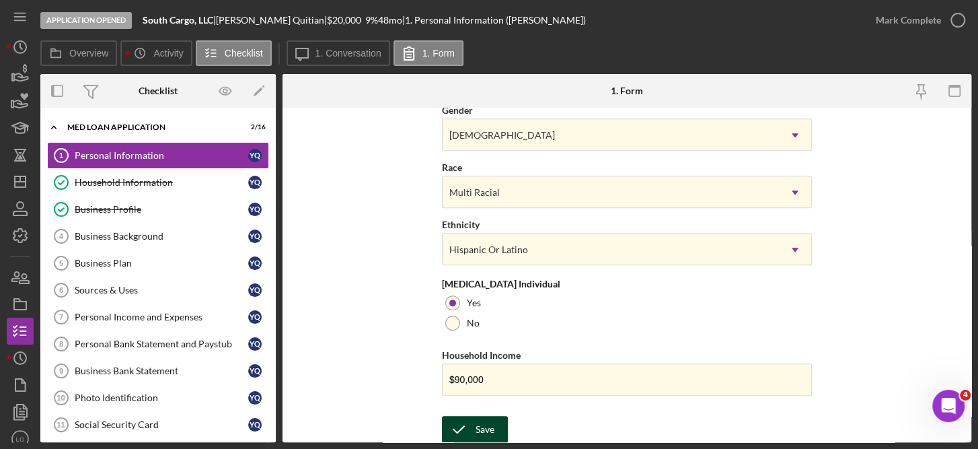
click at [478, 425] on div "Save" at bounding box center [485, 429] width 19 height 27
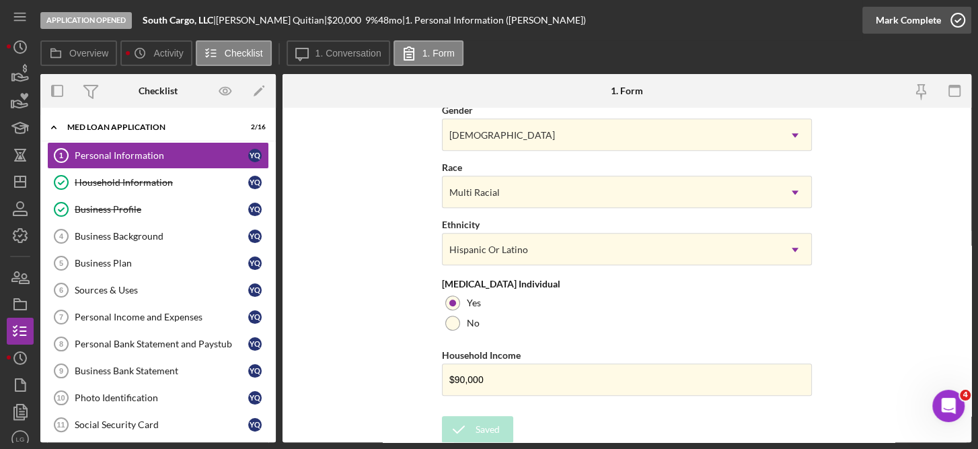
click at [957, 15] on icon "button" at bounding box center [958, 20] width 34 height 34
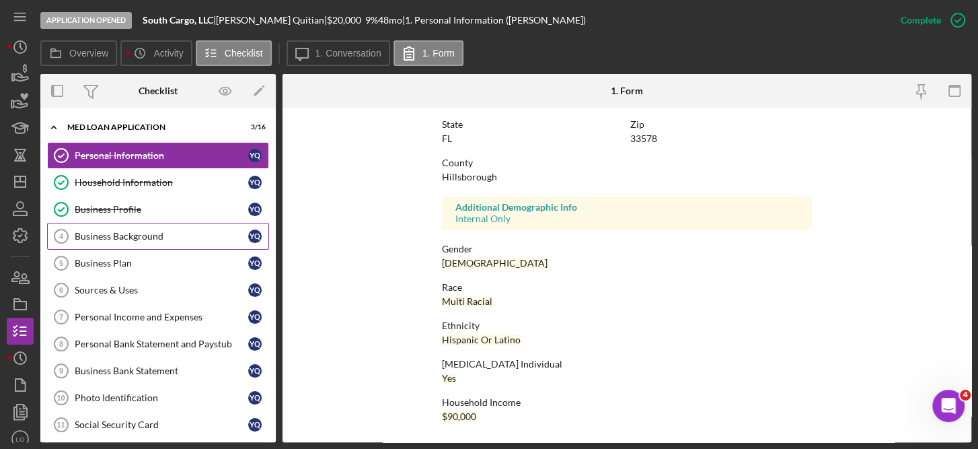
click at [146, 235] on div "Business Background" at bounding box center [162, 236] width 174 height 11
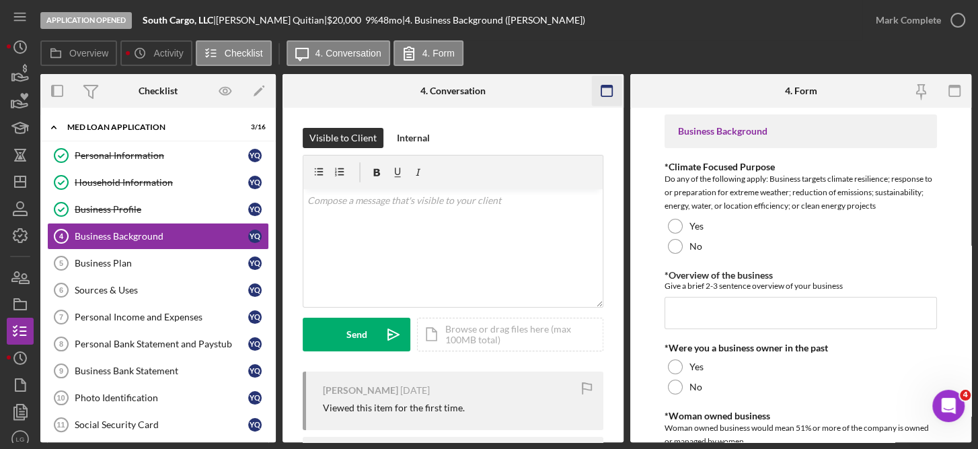
click at [611, 99] on icon "button" at bounding box center [607, 91] width 30 height 30
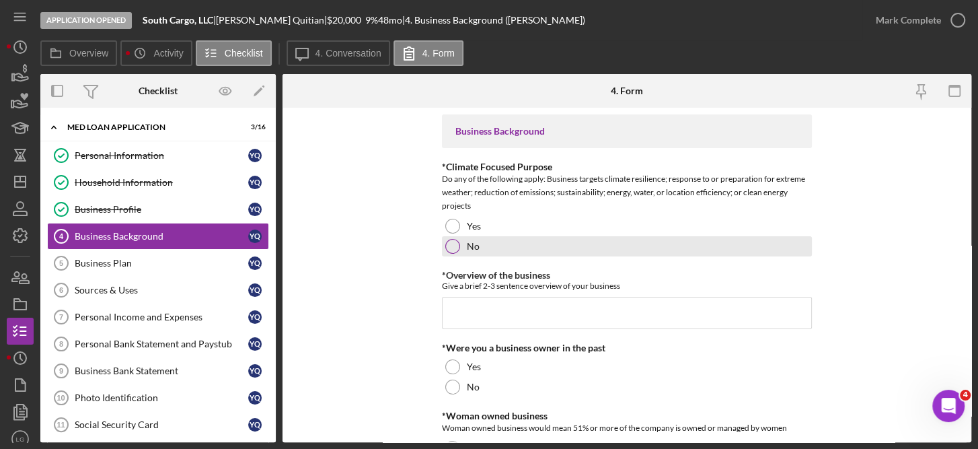
click at [458, 254] on div "No" at bounding box center [627, 246] width 370 height 20
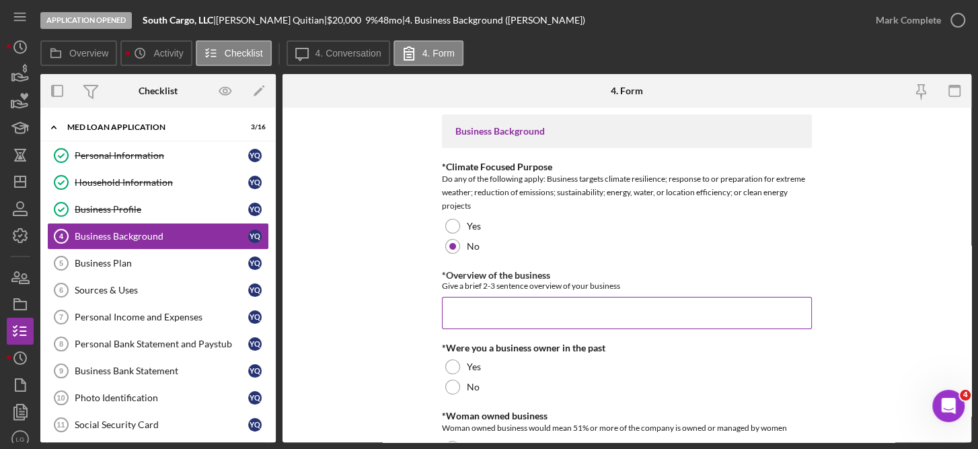
click at [470, 305] on input "*Overview of the business" at bounding box center [627, 313] width 370 height 32
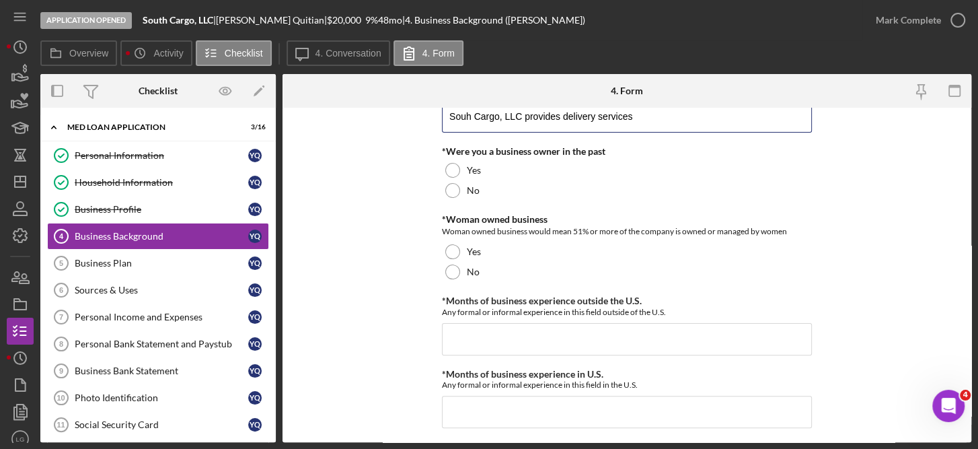
drag, startPoint x: 470, startPoint y: 310, endPoint x: 416, endPoint y: 469, distance: 167.4
click at [416, 448] on html "Application Opened South Cargo, LLC | [PERSON_NAME] | $20,000 $20,000 9 % 48 mo…" at bounding box center [489, 224] width 978 height 449
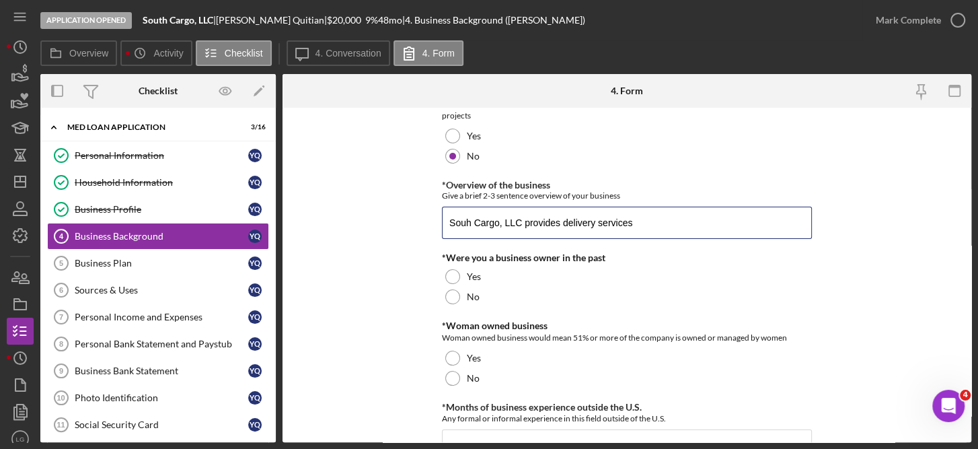
scroll to position [90, 0]
drag, startPoint x: 682, startPoint y: 224, endPoint x: 564, endPoint y: 224, distance: 118.4
click at [564, 224] on input "Souh Cargo, LLC provides delivery services" at bounding box center [627, 223] width 370 height 32
type input "S"
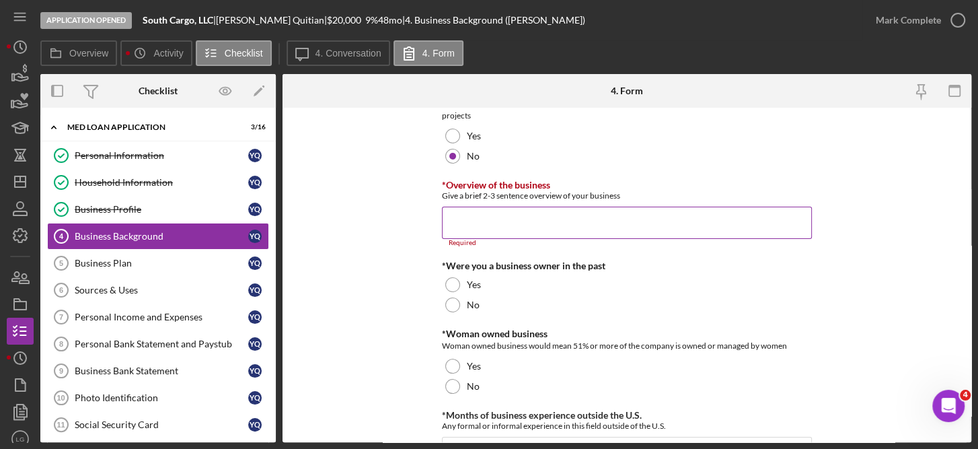
click at [471, 216] on input "*Overview of the business" at bounding box center [627, 223] width 370 height 32
paste input "We provide delivery services as a contractor currently to Roadie Transport, del…"
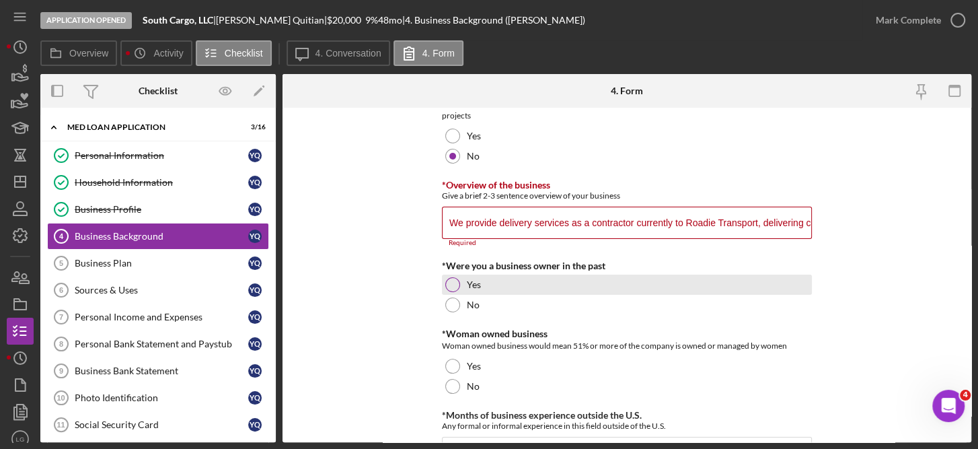
scroll to position [0, 1975]
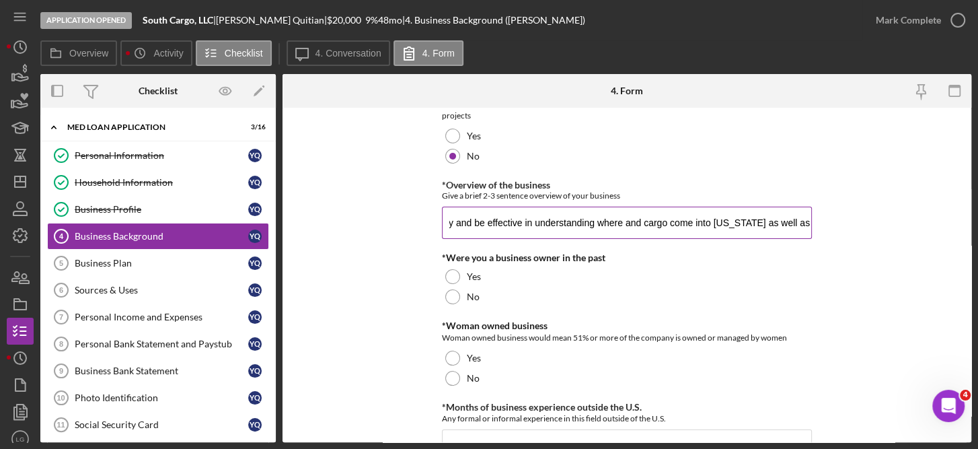
click at [483, 217] on input "We provide delivery services as a contractor currently to Roadie Transport, del…" at bounding box center [627, 223] width 370 height 32
click at [461, 219] on input "We provide delivery services as a contractor currently to Roadie Transport, del…" at bounding box center [627, 223] width 370 height 32
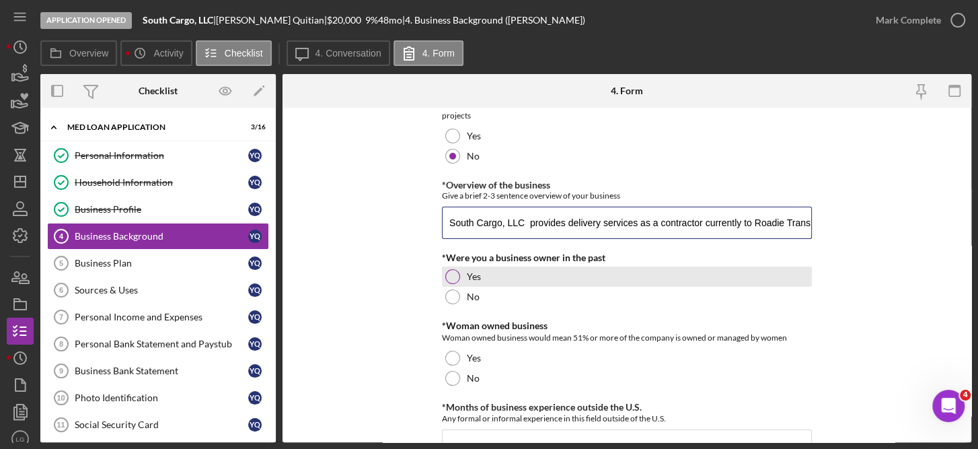
type input "South Cargo, LLC provides delivery services as a contractor currently to Roadie…"
click at [453, 279] on div at bounding box center [452, 276] width 15 height 15
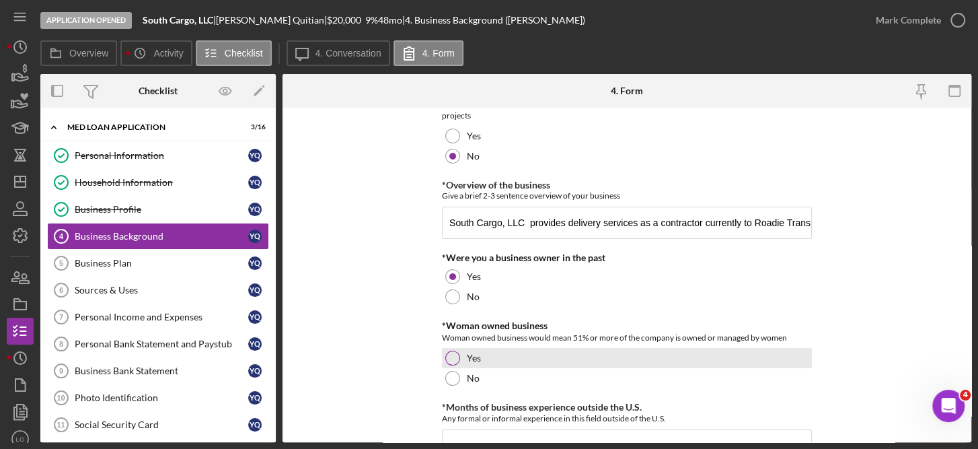
click at [451, 353] on div at bounding box center [452, 357] width 15 height 15
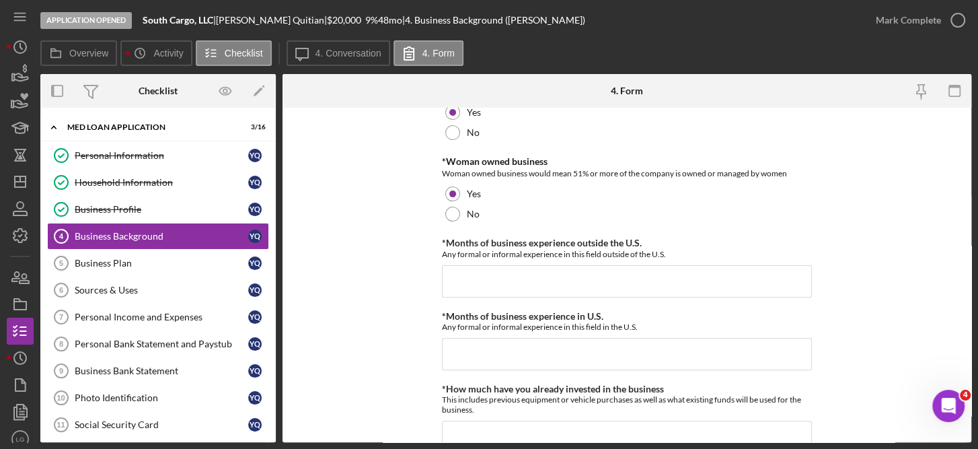
scroll to position [255, 0]
click at [526, 279] on input "*Months of business experience outside the U.S." at bounding box center [627, 280] width 370 height 32
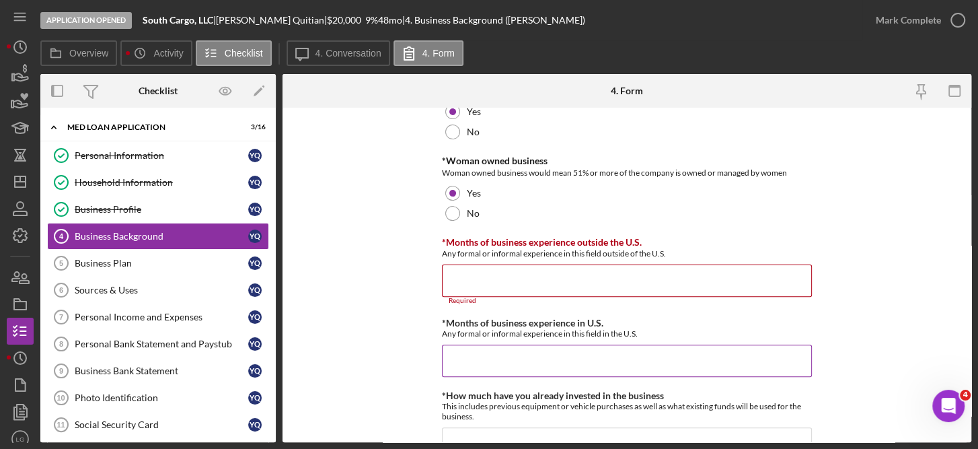
click at [480, 348] on input "*Months of business experience in U.S." at bounding box center [627, 360] width 370 height 32
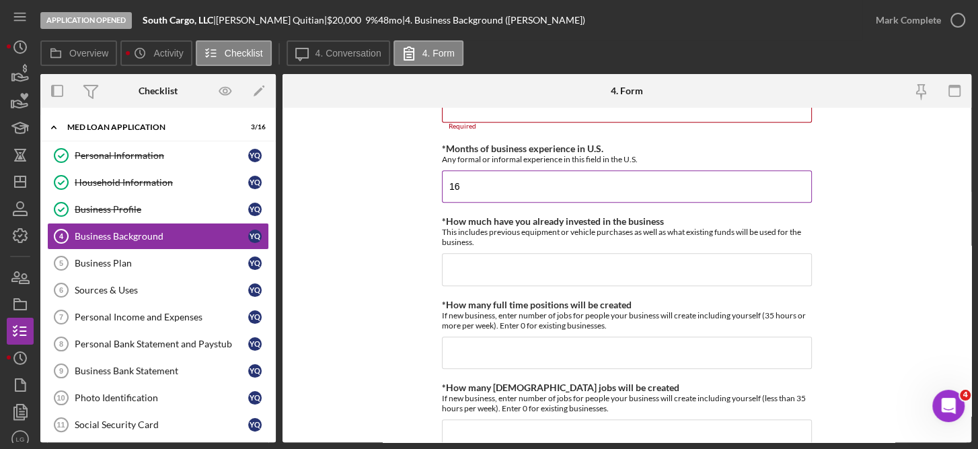
scroll to position [431, 0]
type input "16"
click at [501, 353] on input "*How many full time positions will be created" at bounding box center [627, 351] width 370 height 32
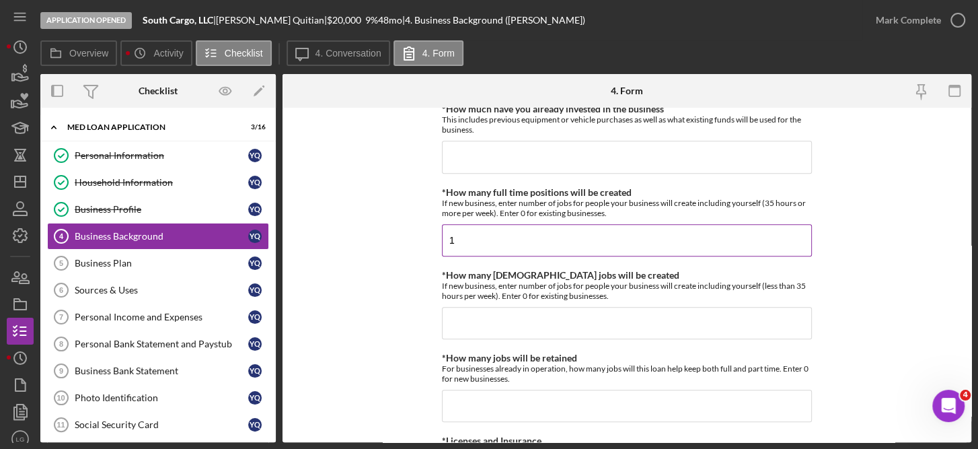
scroll to position [605, 0]
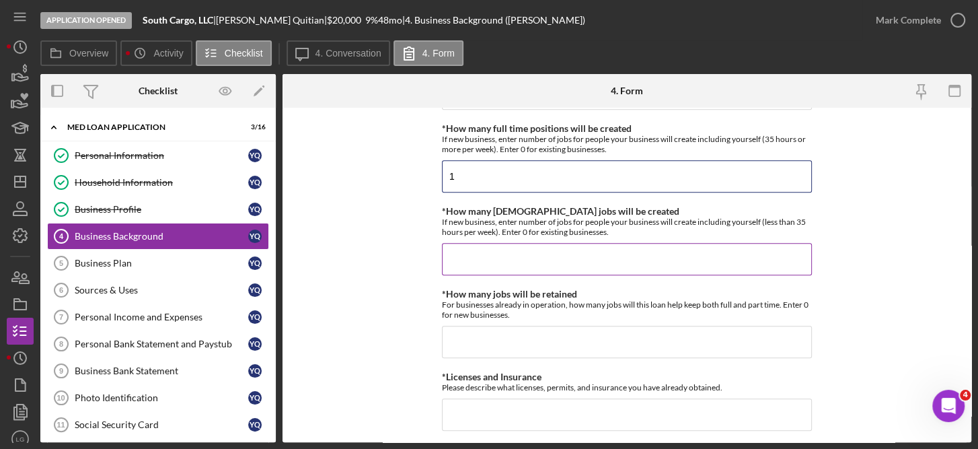
type input "1"
click at [503, 260] on input "*How many [DEMOGRAPHIC_DATA] jobs will be created" at bounding box center [627, 259] width 370 height 32
type input "0"
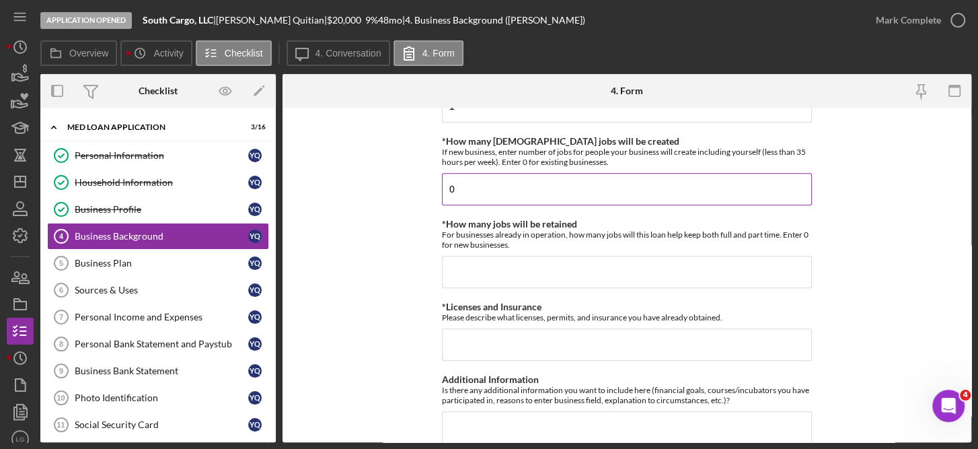
scroll to position [677, 0]
type input "1"
click at [481, 268] on input "*How many jobs will be retained" at bounding box center [627, 270] width 370 height 32
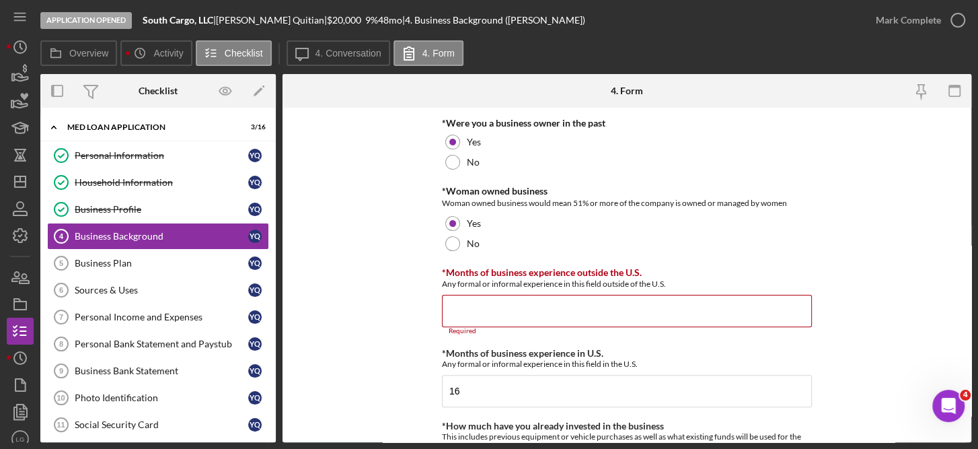
scroll to position [209, 0]
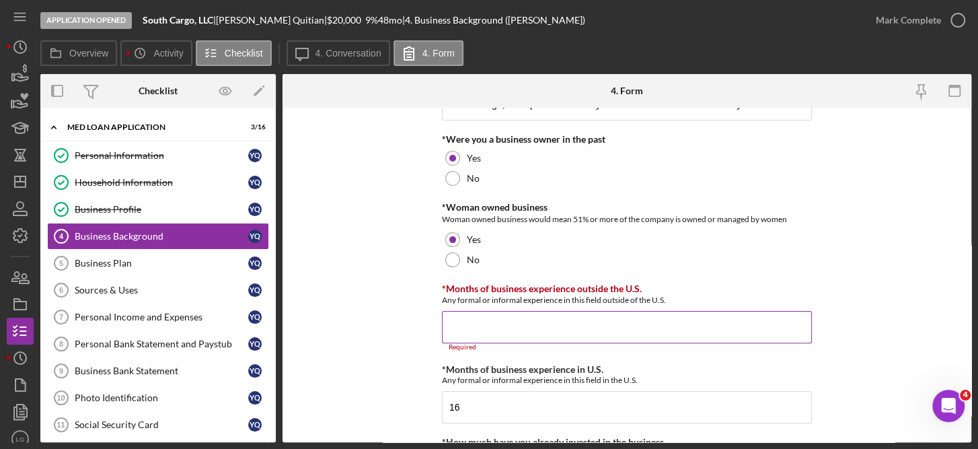
type input "1"
click at [555, 323] on input "*Months of business experience outside the U.S." at bounding box center [627, 327] width 370 height 32
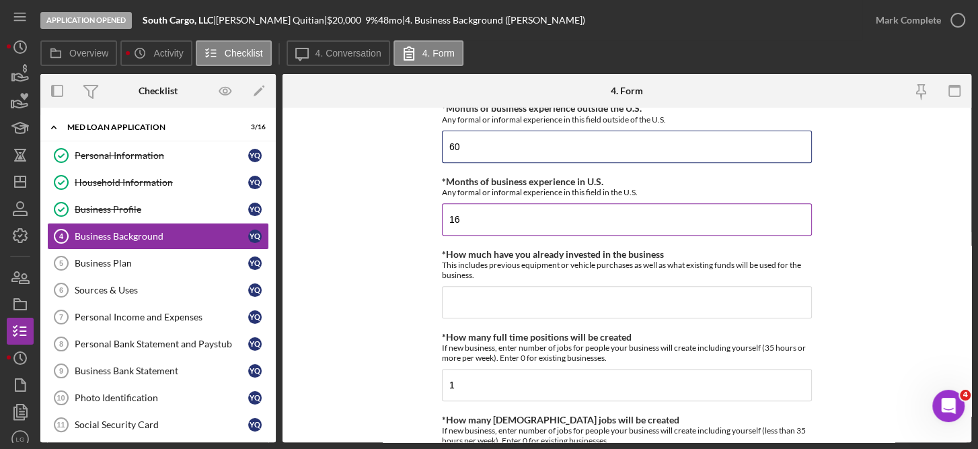
scroll to position [392, 0]
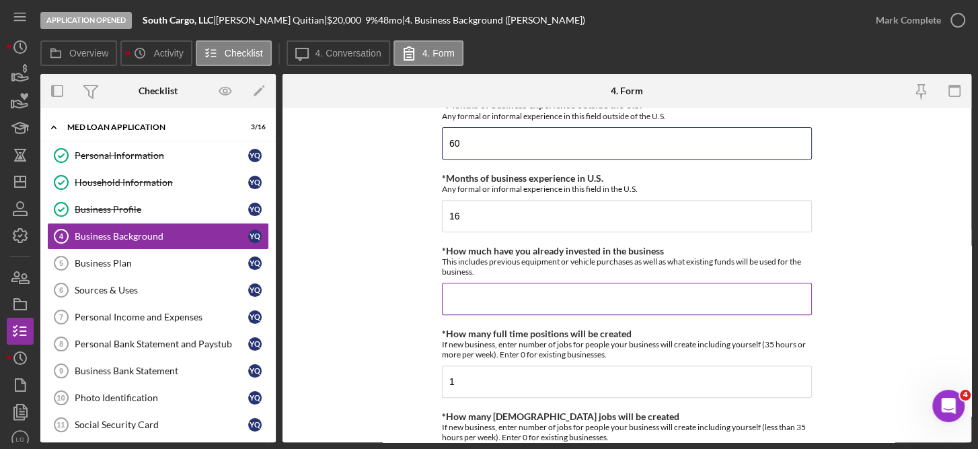
type input "60"
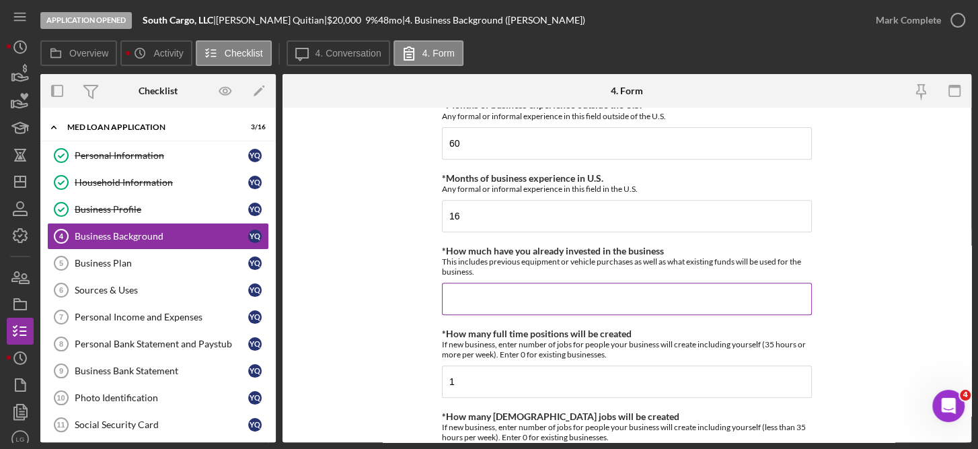
click at [478, 298] on input "*How much have you already invested in the business" at bounding box center [627, 299] width 370 height 32
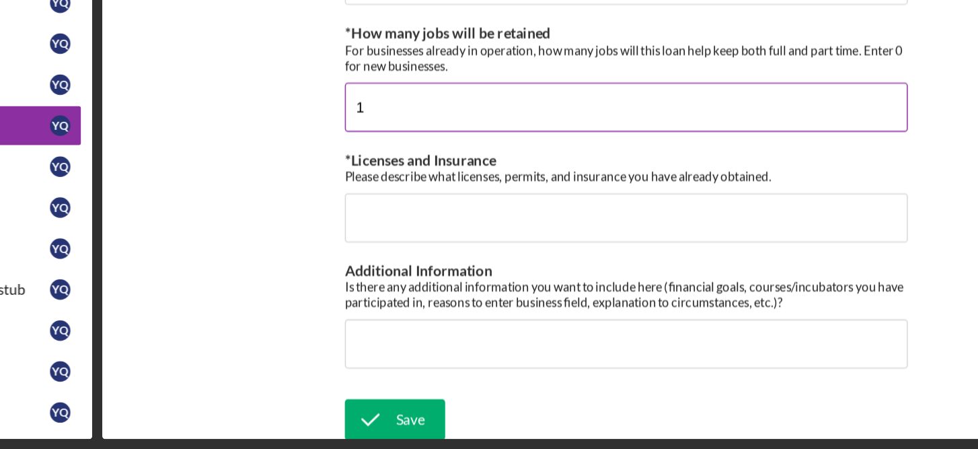
scroll to position [0, 0]
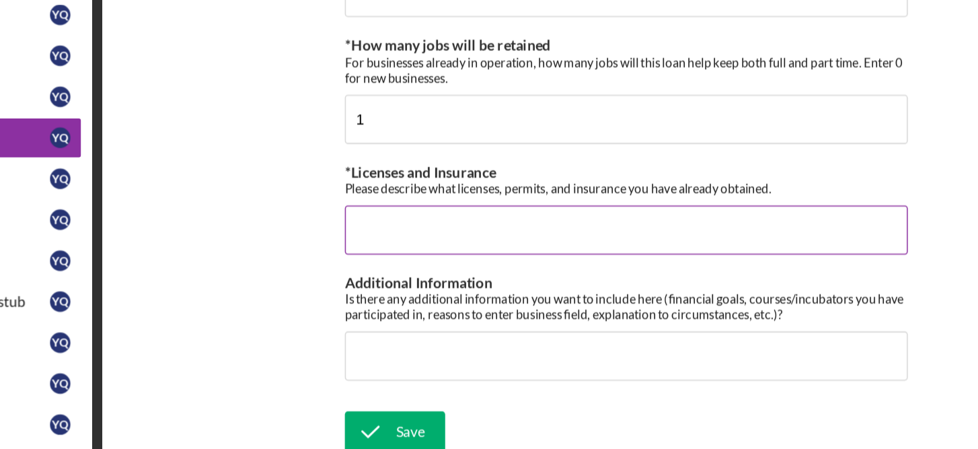
type input "$12,300"
click at [482, 293] on input "*Licenses and Insurance" at bounding box center [627, 297] width 370 height 32
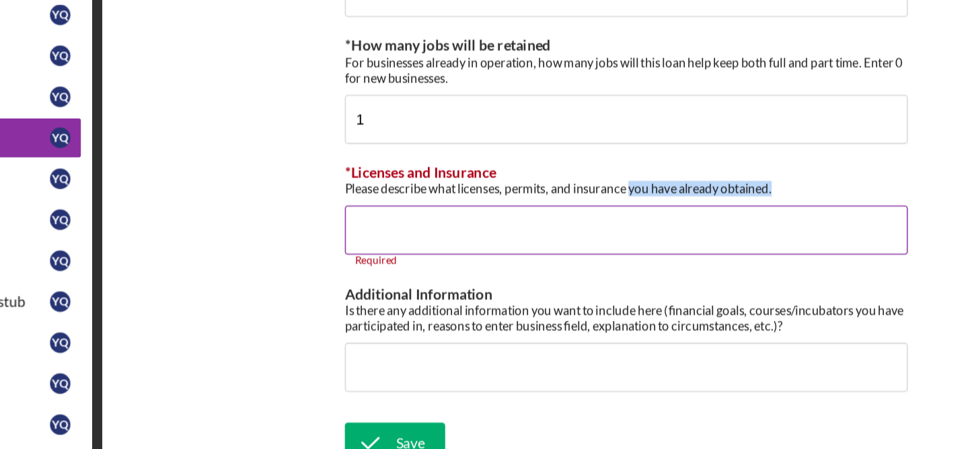
drag, startPoint x: 721, startPoint y: 267, endPoint x: 628, endPoint y: 268, distance: 92.8
click at [628, 268] on div "Please describe what licenses, permits, and insurance you have already obtained." at bounding box center [627, 269] width 370 height 10
click at [499, 293] on input "*Licenses and Insurance" at bounding box center [627, 297] width 370 height 32
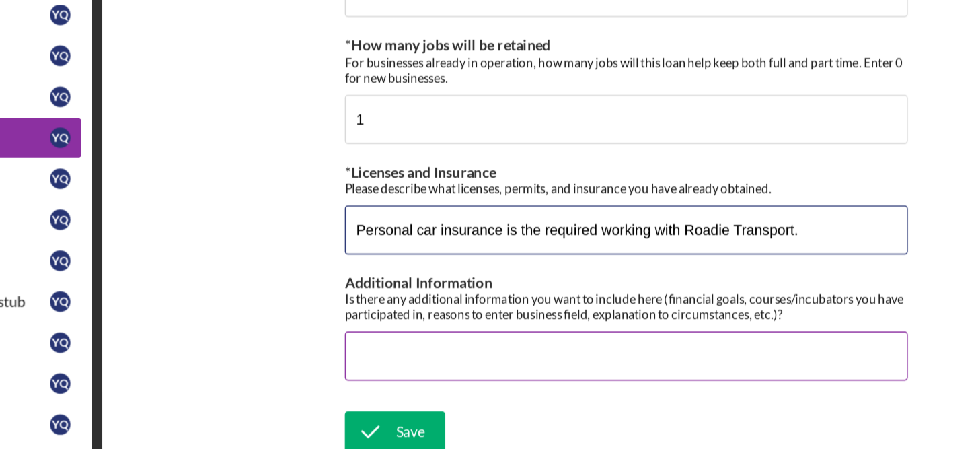
type input "Personal car insurance is the required working with Roadie Transport."
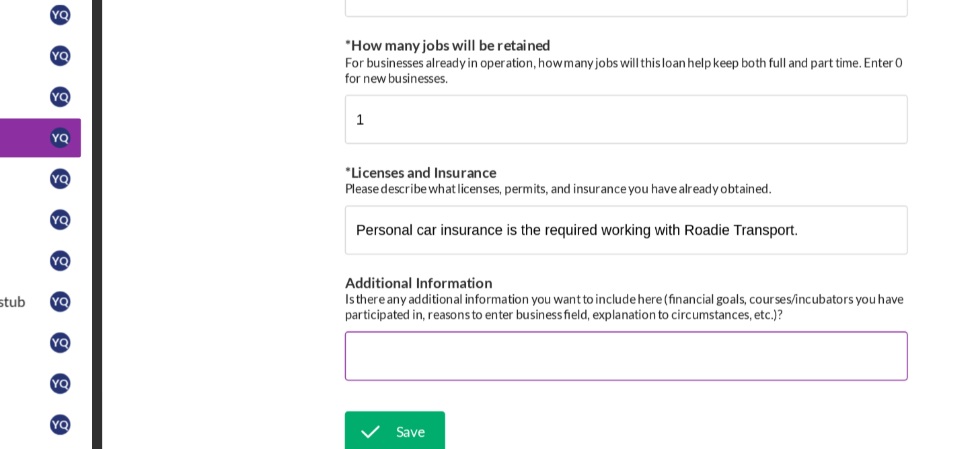
click at [447, 374] on input "Additional Information" at bounding box center [627, 379] width 370 height 32
paste input "We provide delivery services as a contractor currently to Roadie Transport, del…"
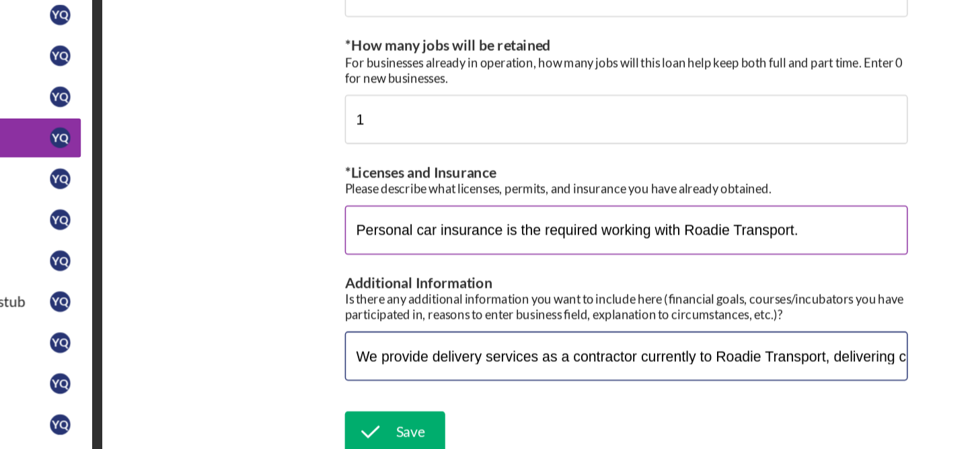
scroll to position [0, 1975]
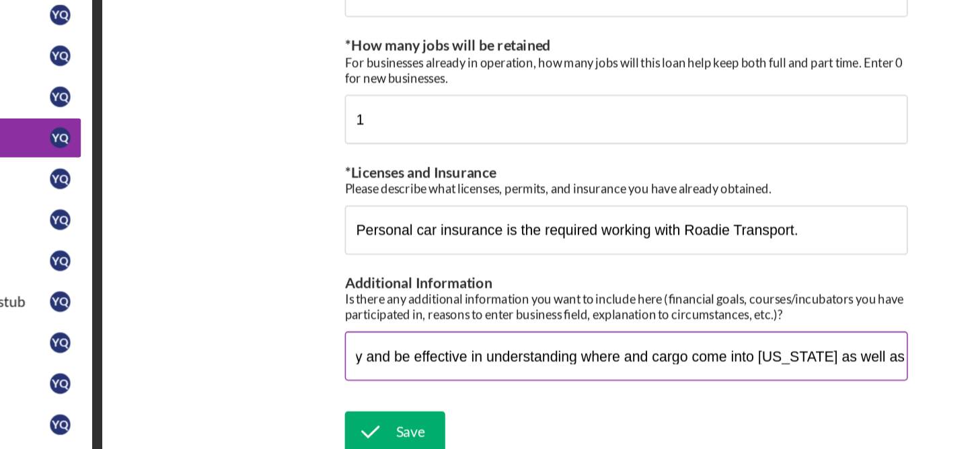
click at [685, 376] on input "We provide delivery services as a contractor currently to Roadie Transport, del…" at bounding box center [627, 379] width 370 height 32
click at [753, 376] on input "We provide delivery services as a contractor currently to Roadie Transport, del…" at bounding box center [627, 379] width 370 height 32
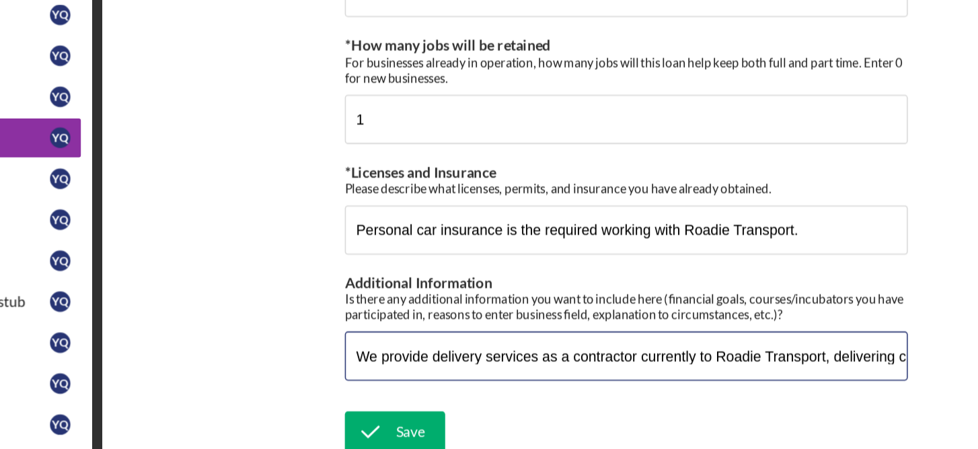
drag, startPoint x: 751, startPoint y: 375, endPoint x: 403, endPoint y: 348, distance: 349.5
click at [403, 348] on form "Business Background *Climate Focused Purpose Do any of the following apply: Bus…" at bounding box center [627, 275] width 689 height 334
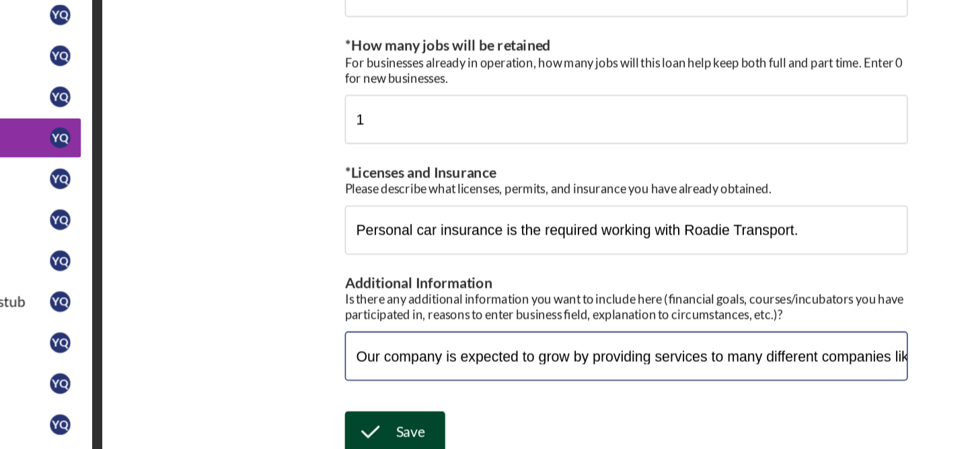
type input "Our company is expected to grow by providing services to many different compani…"
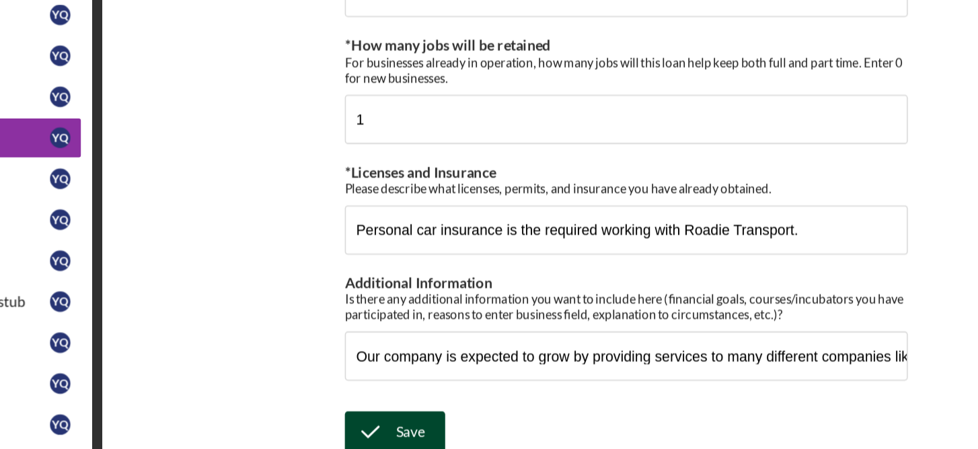
click at [478, 424] on div "Save" at bounding box center [485, 429] width 19 height 27
click at [326, 305] on form "Business Background *Climate Focused Purpose Do any of the following apply: Bus…" at bounding box center [627, 275] width 689 height 334
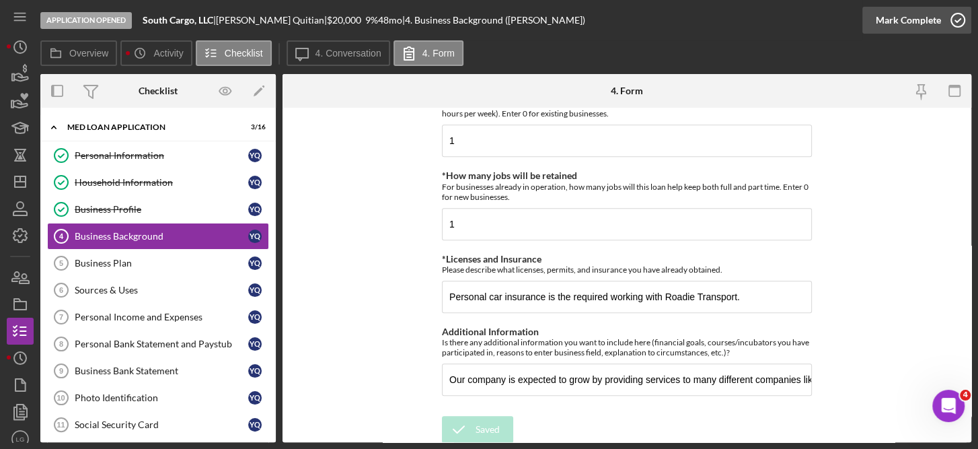
click at [959, 17] on icon "button" at bounding box center [958, 20] width 34 height 34
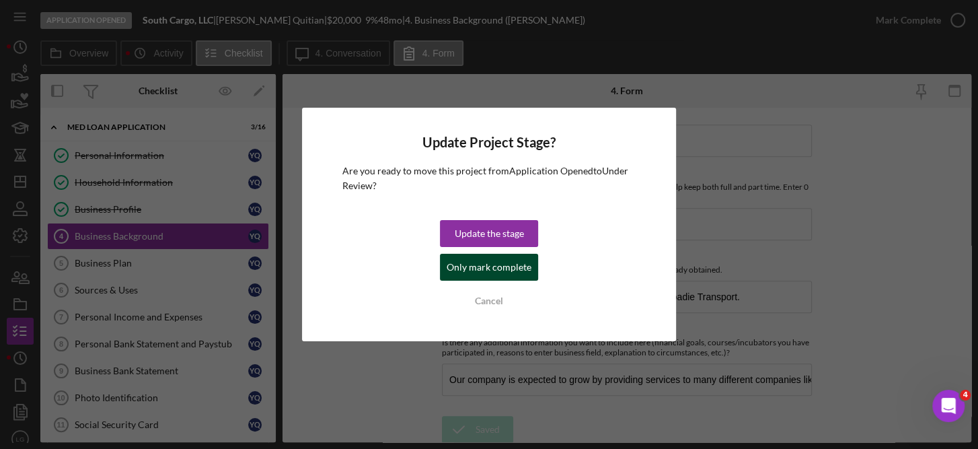
click at [469, 270] on div "Only mark complete" at bounding box center [489, 267] width 85 height 27
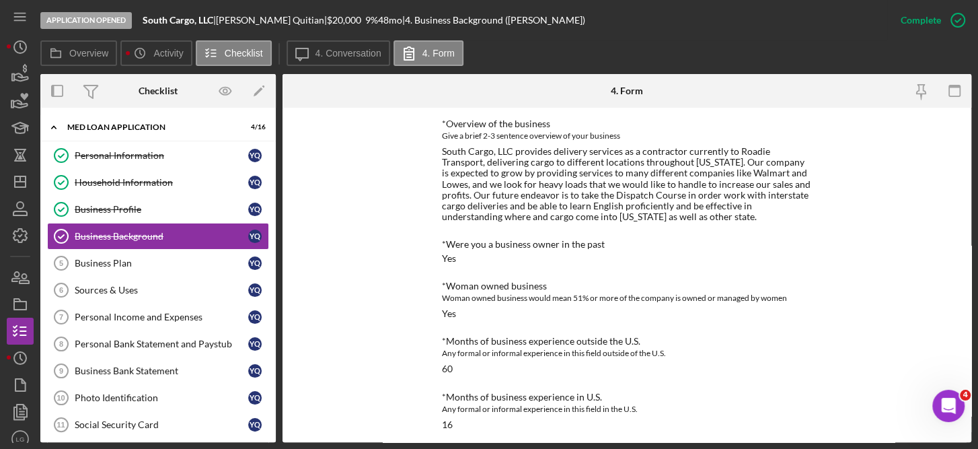
scroll to position [191, 0]
